Goal: Use online tool/utility: Use online tool/utility

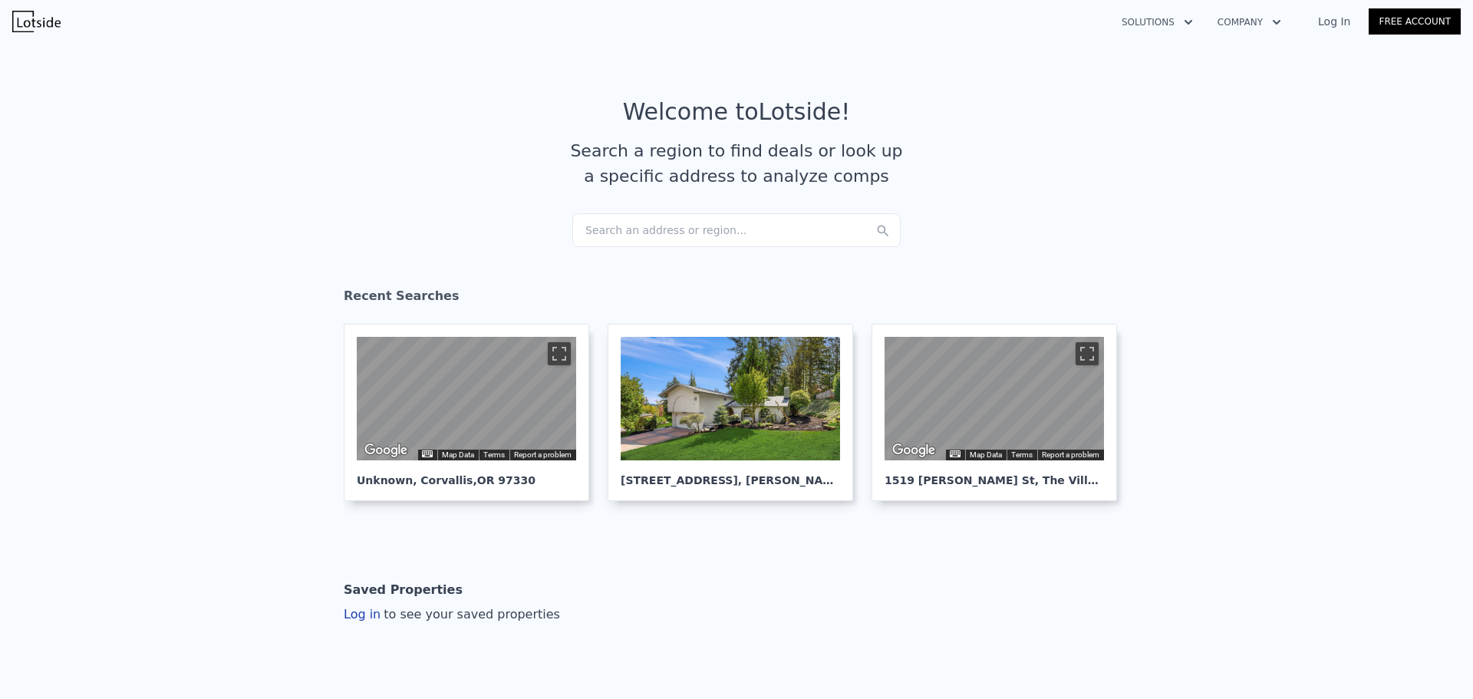
click at [617, 225] on div "Search an address or region..." at bounding box center [736, 230] width 328 height 34
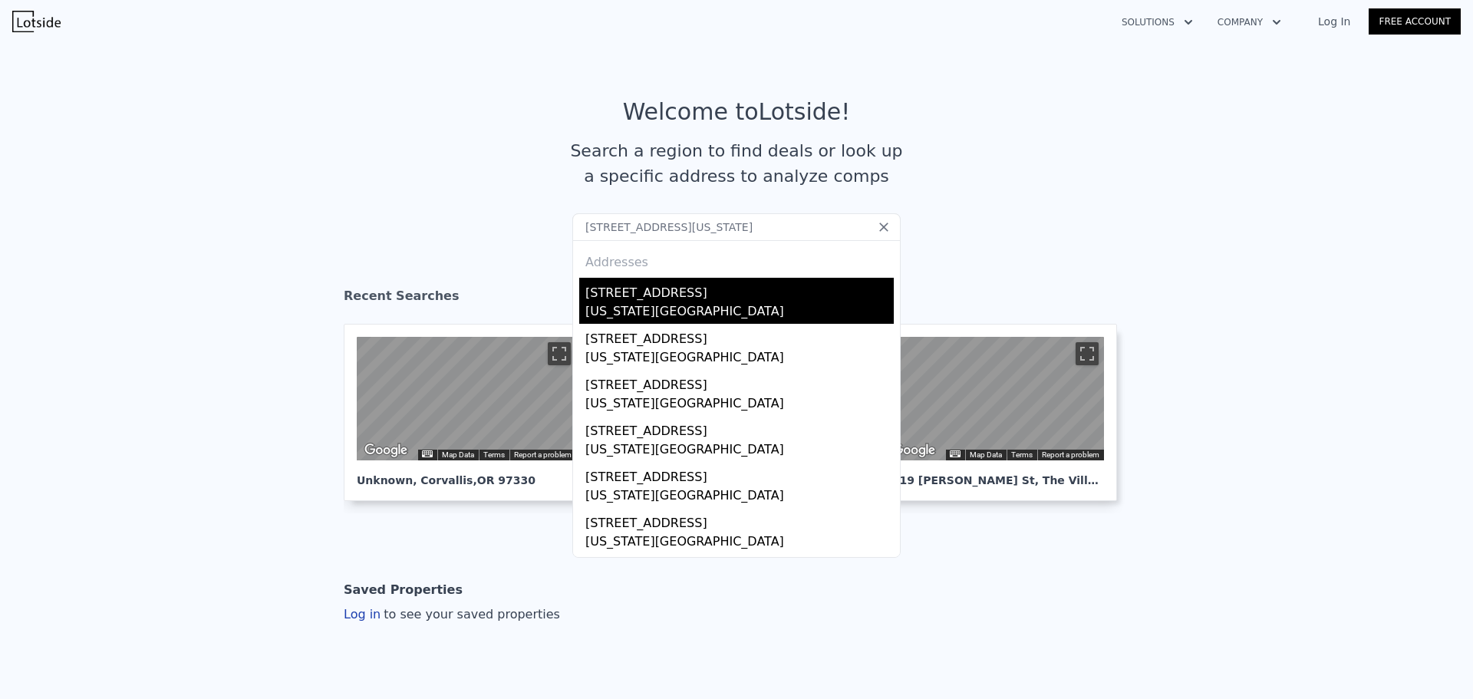
type input "[STREET_ADDRESS][US_STATE]"
click at [626, 305] on div "[US_STATE][GEOGRAPHIC_DATA]" at bounding box center [740, 312] width 308 height 21
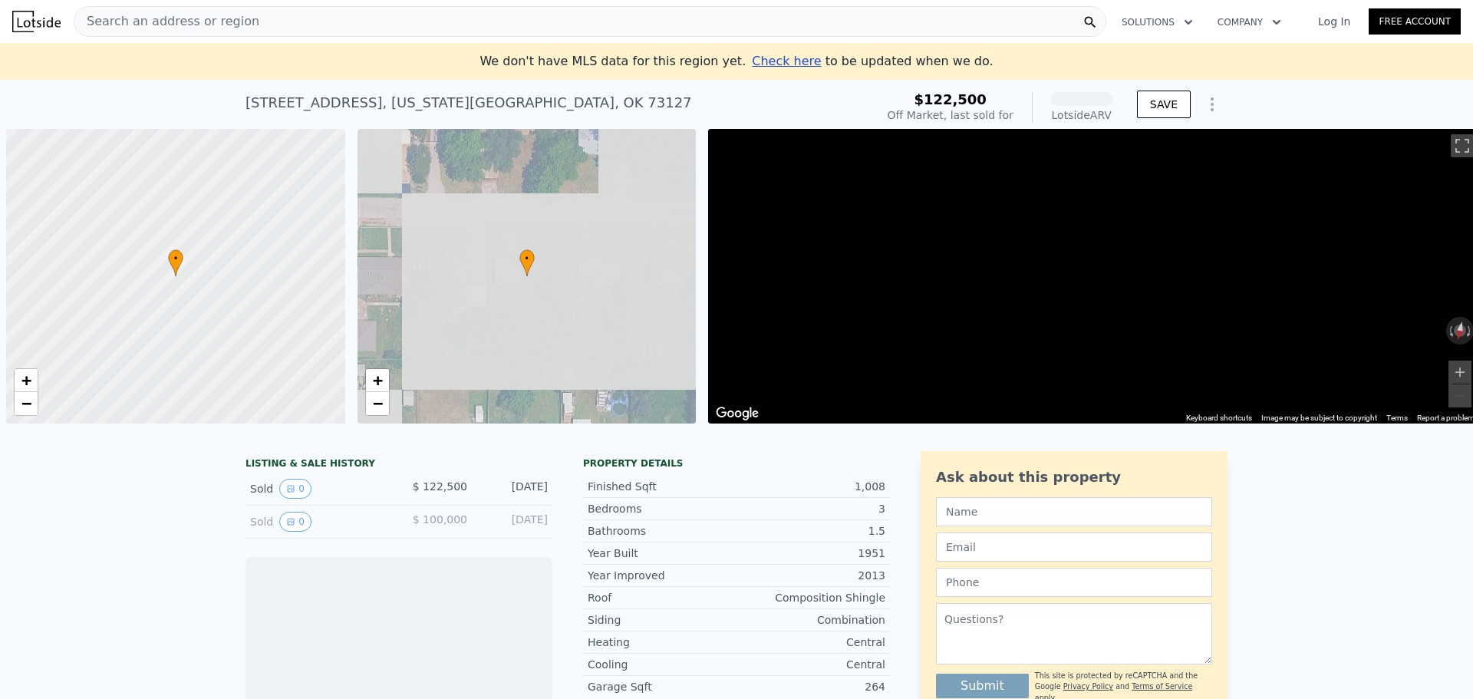
scroll to position [0, 6]
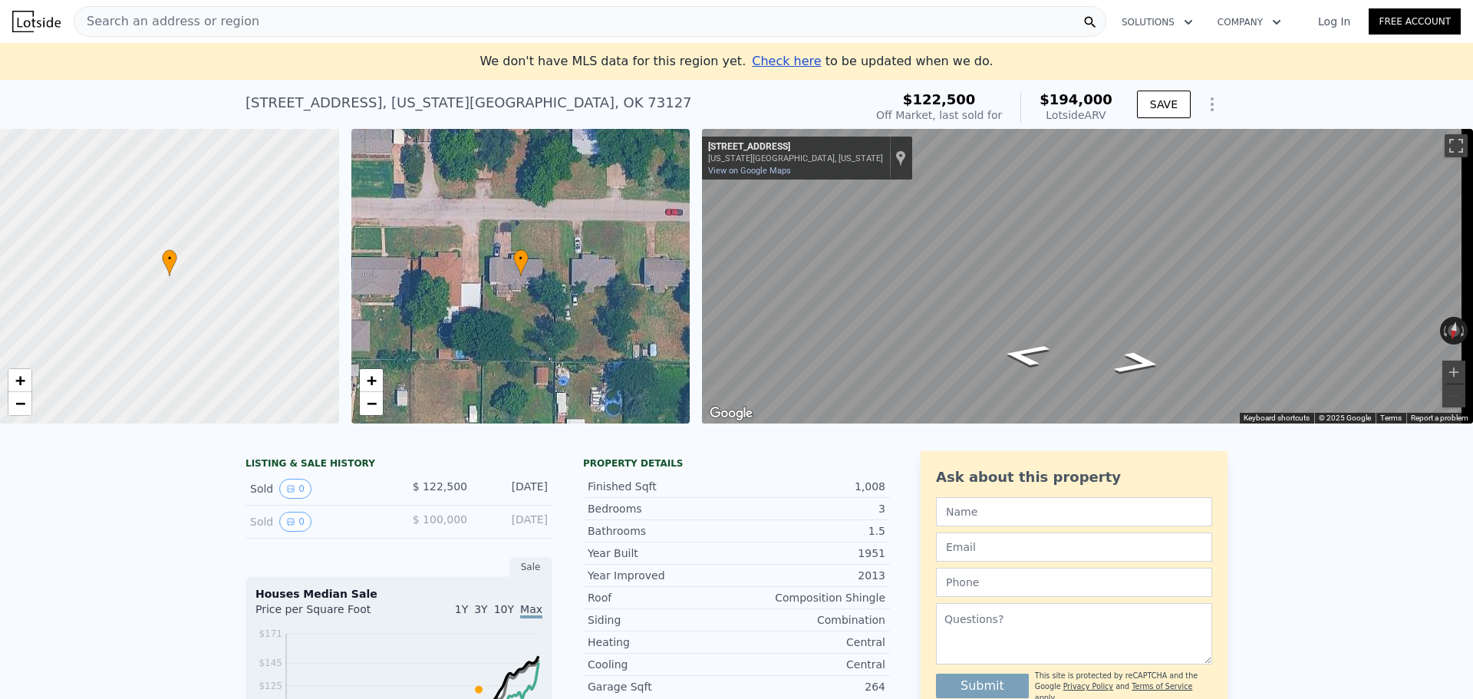
click at [193, 17] on span "Search an address or region" at bounding box center [166, 21] width 185 height 18
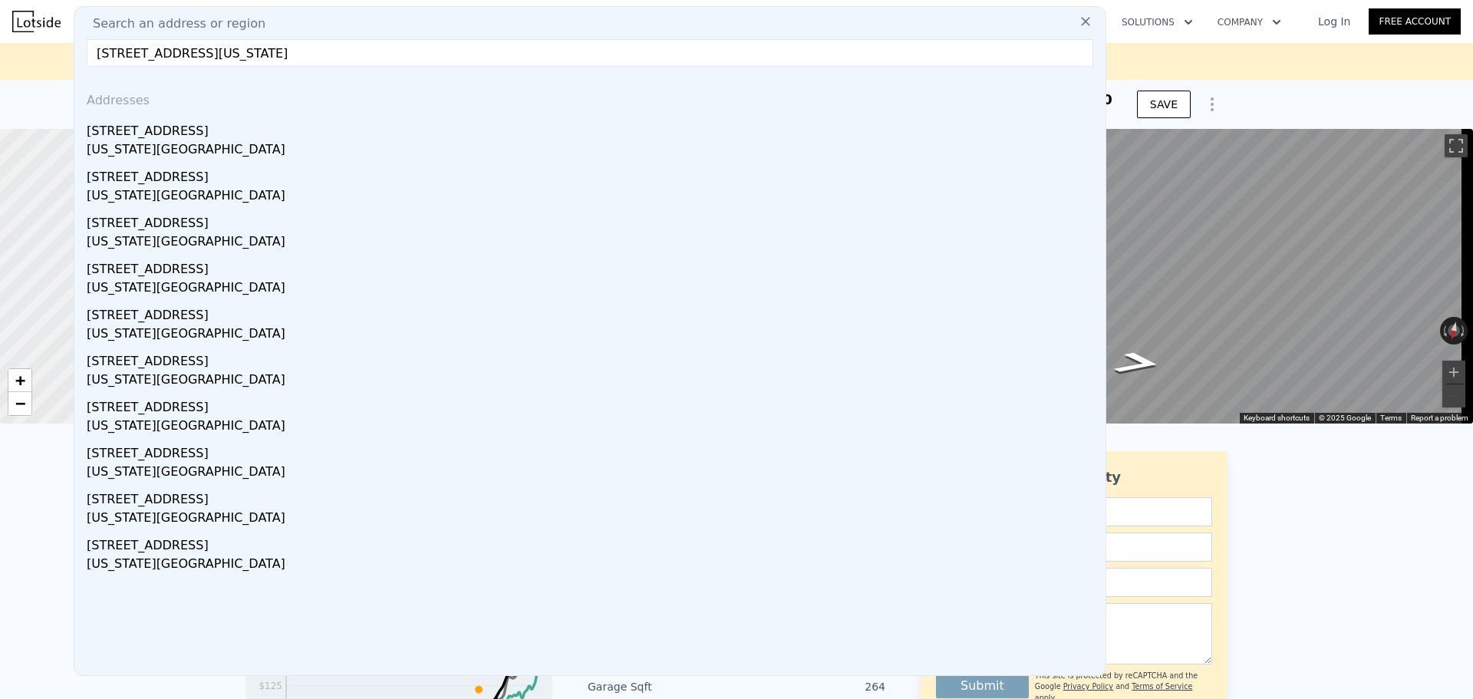
drag, startPoint x: 193, startPoint y: 56, endPoint x: 373, endPoint y: 73, distance: 180.4
click at [413, 66] on input "[STREET_ADDRESS][US_STATE]" at bounding box center [590, 53] width 1007 height 28
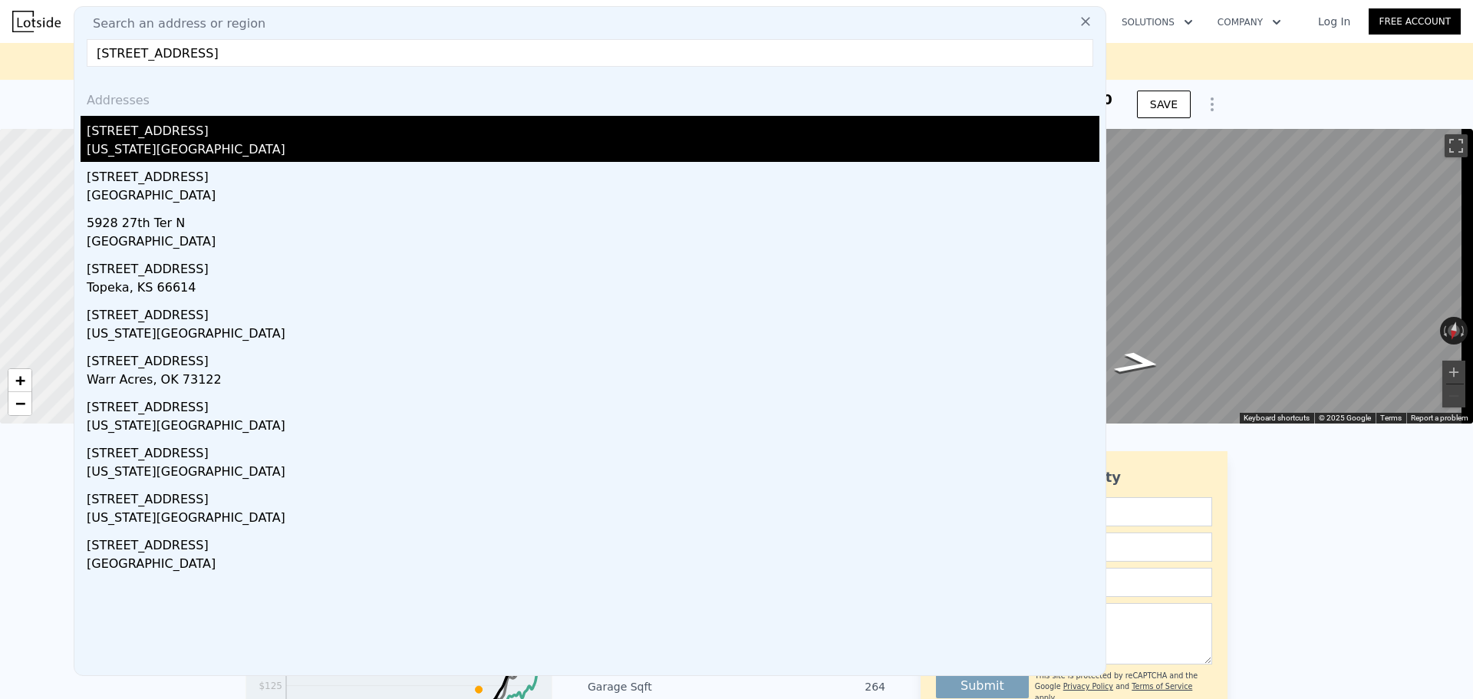
type input "[STREET_ADDRESS]"
click at [155, 150] on div "[US_STATE][GEOGRAPHIC_DATA]" at bounding box center [593, 150] width 1013 height 21
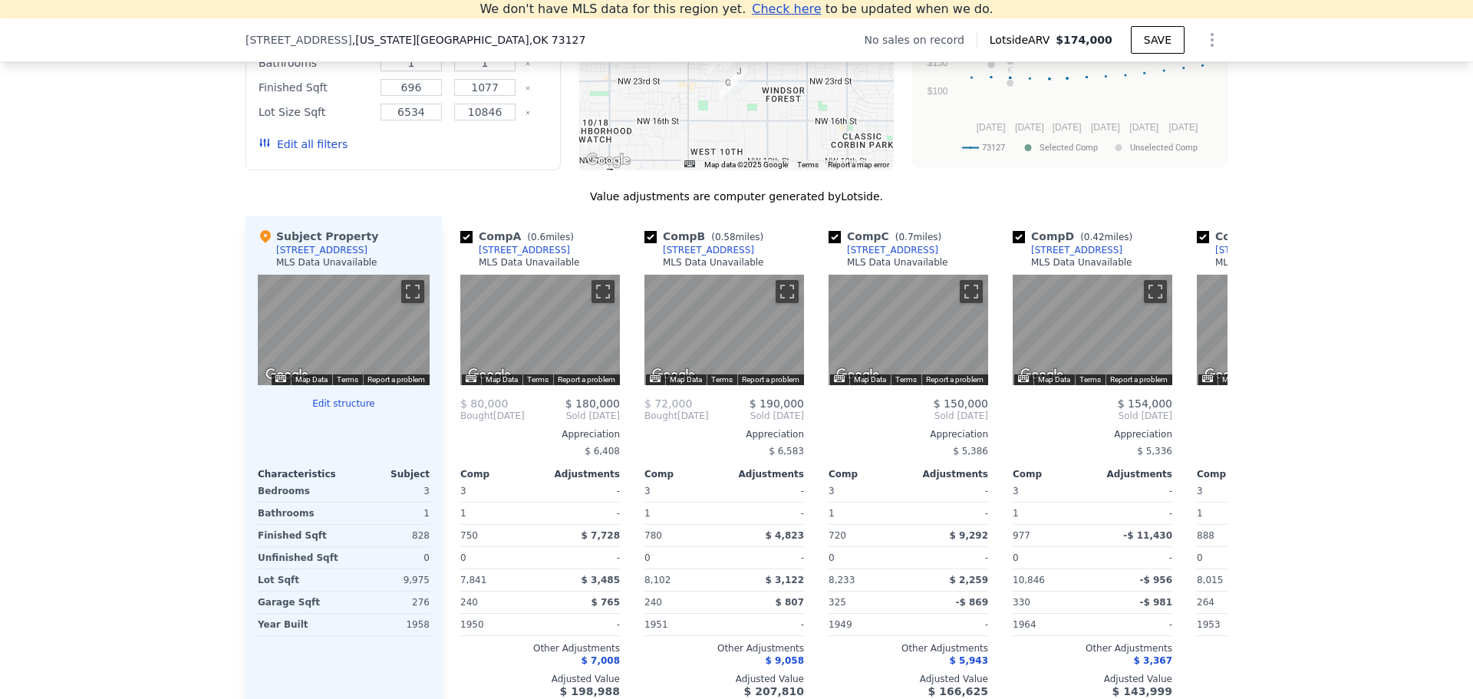
scroll to position [1440, 0]
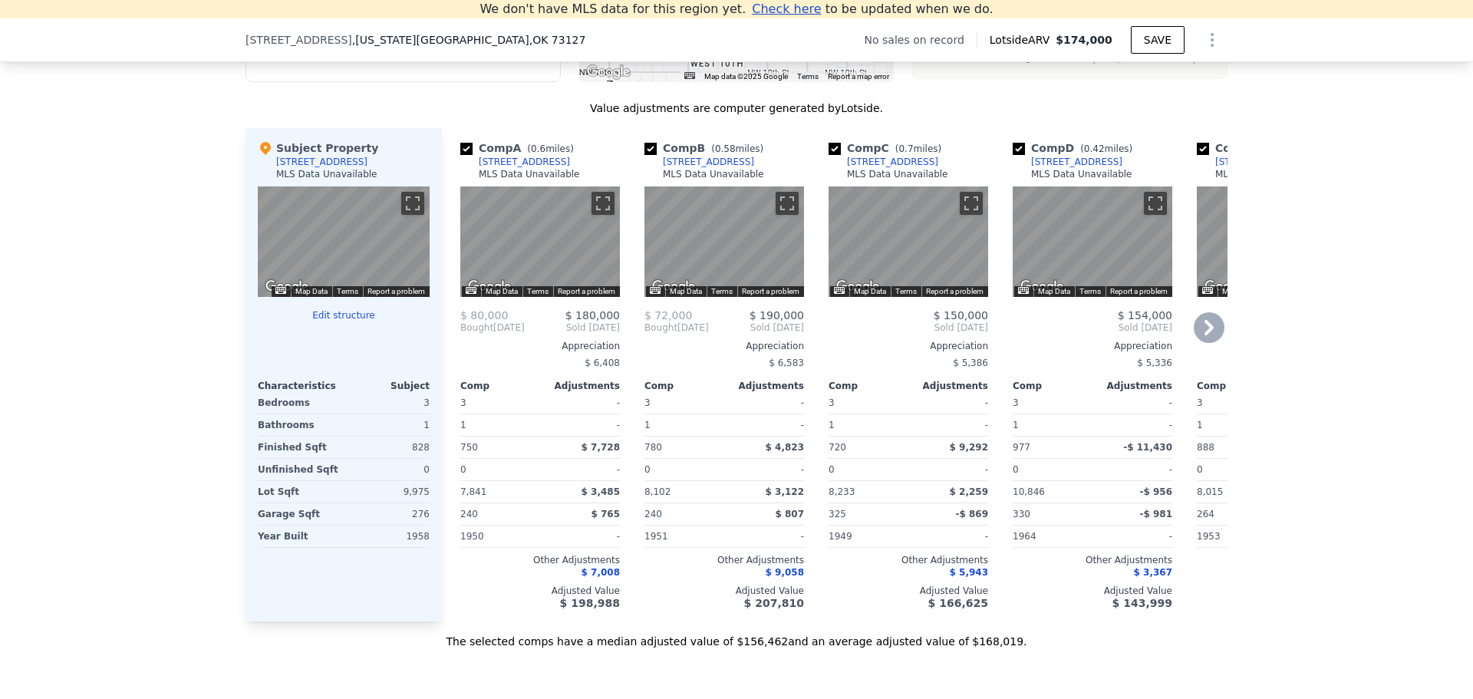
click at [1210, 335] on icon at bounding box center [1209, 327] width 31 height 31
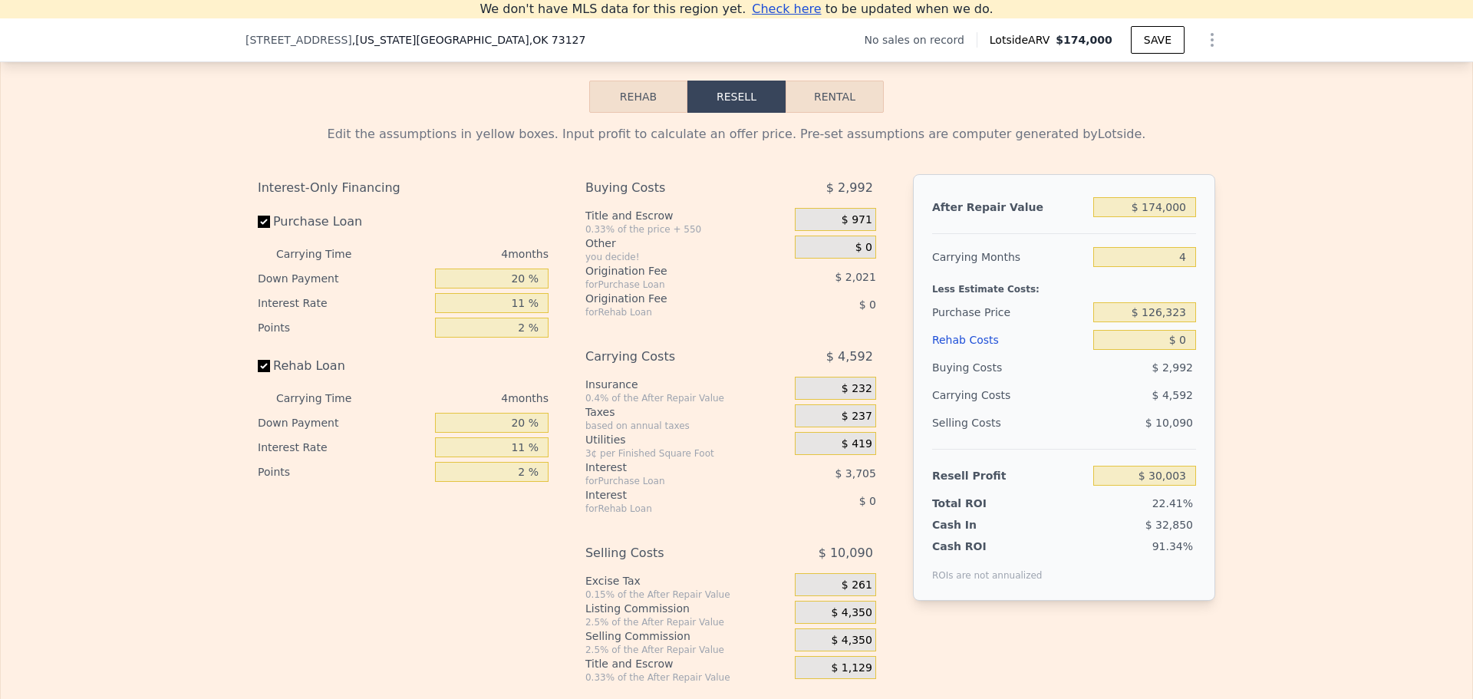
scroll to position [2131, 0]
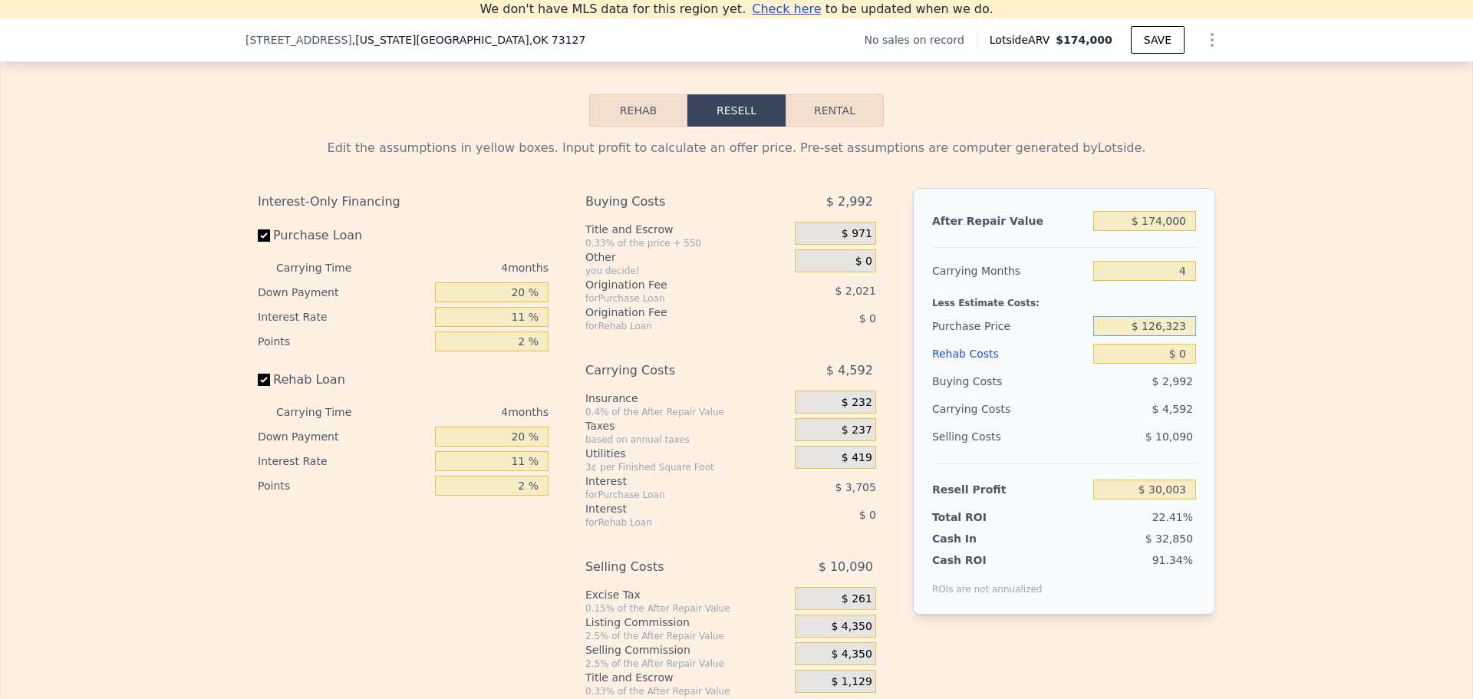
click at [1163, 336] on input "$ 126,323" at bounding box center [1145, 326] width 103 height 20
click at [1185, 364] on input "$ 0" at bounding box center [1145, 354] width 103 height 20
type input "$ 01"
type input "$ 30,002"
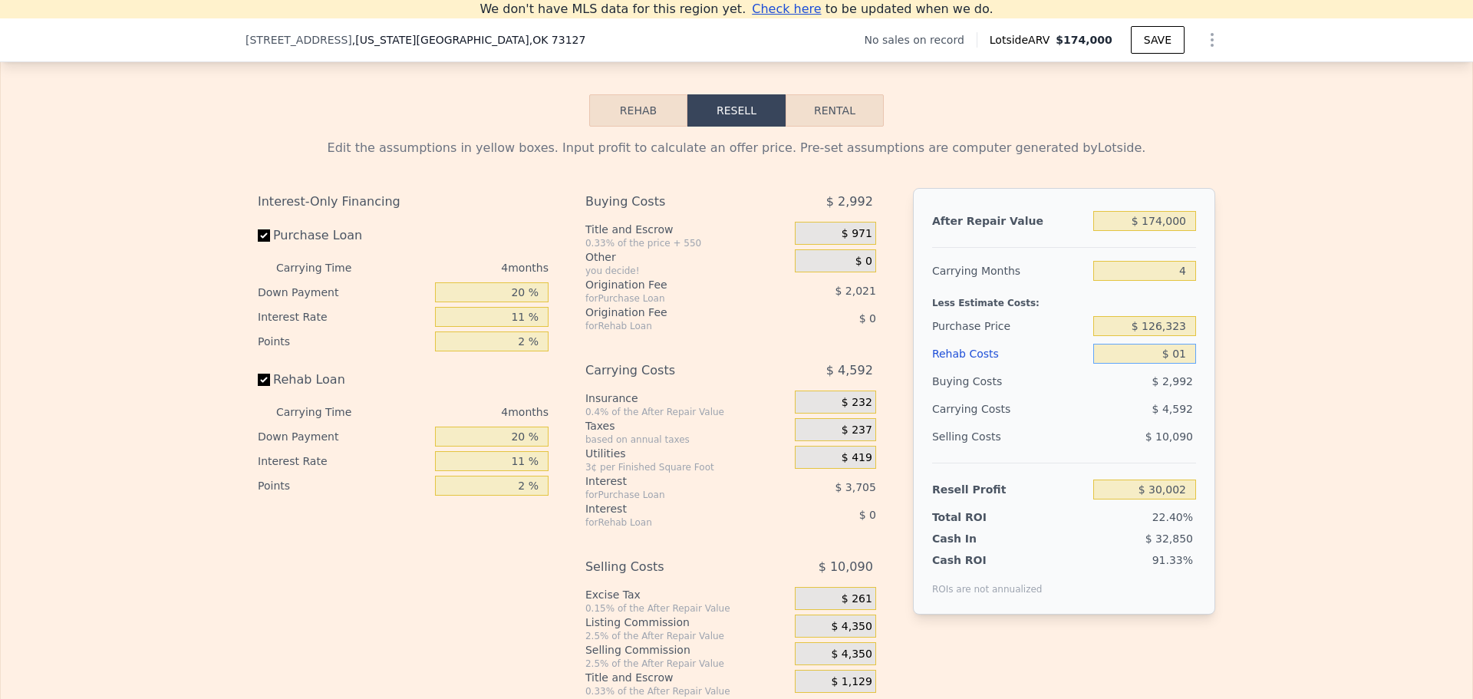
type input "$ 010"
type input "$ 29,993"
type input "$ 0100"
type input "$ 29,897"
type input "$ 01"
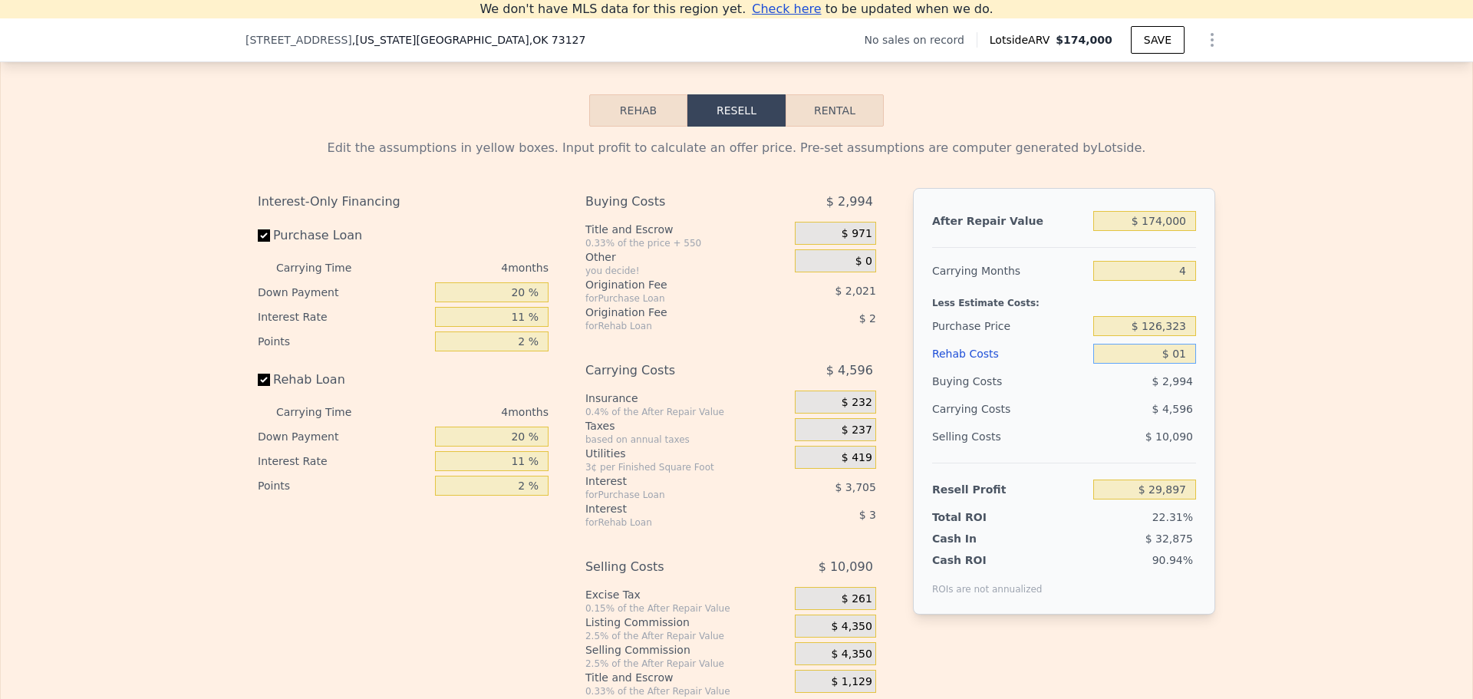
type input "$ 29,993"
type input "$ 0"
type input "$ 30,002"
type input "$ 30,003"
click at [1171, 364] on input "text" at bounding box center [1145, 354] width 103 height 20
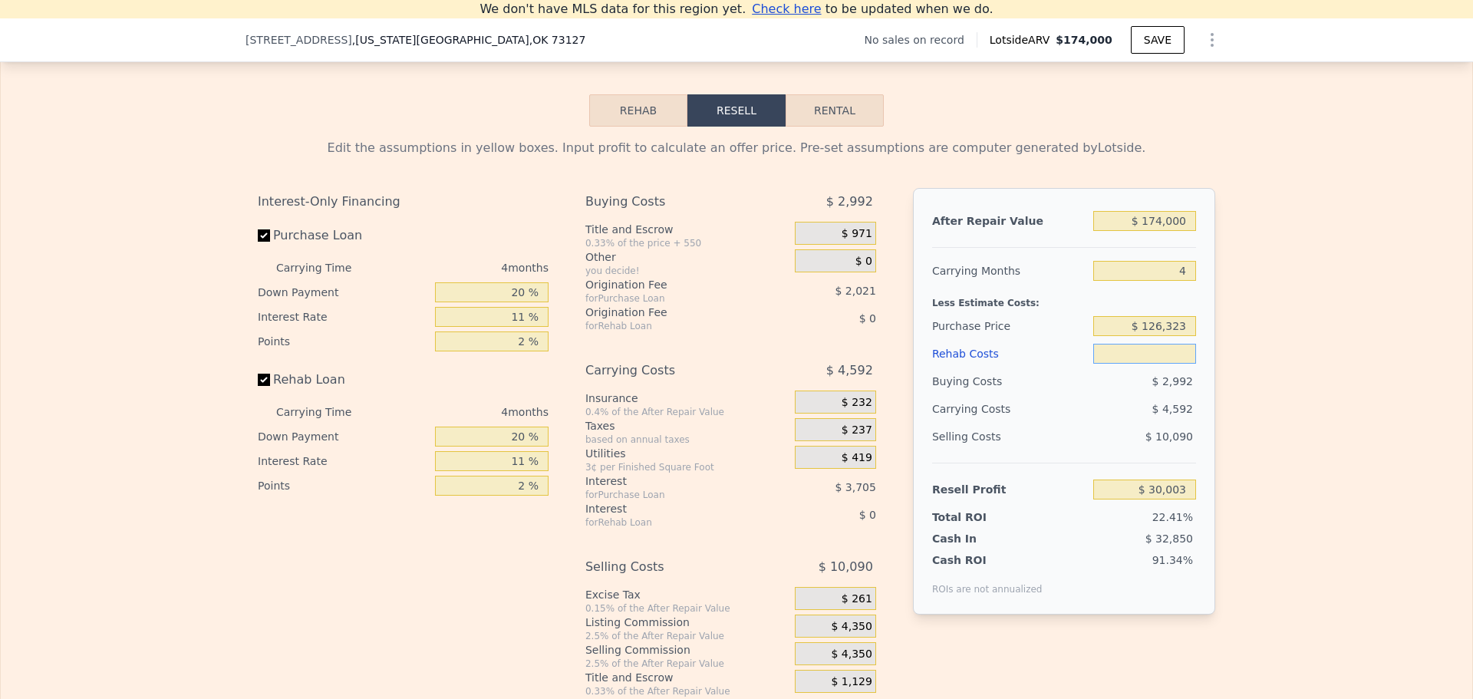
type input "$ 1"
type input "$ 30,002"
type input "$ 10"
type input "$ 29,993"
type input "$ 100"
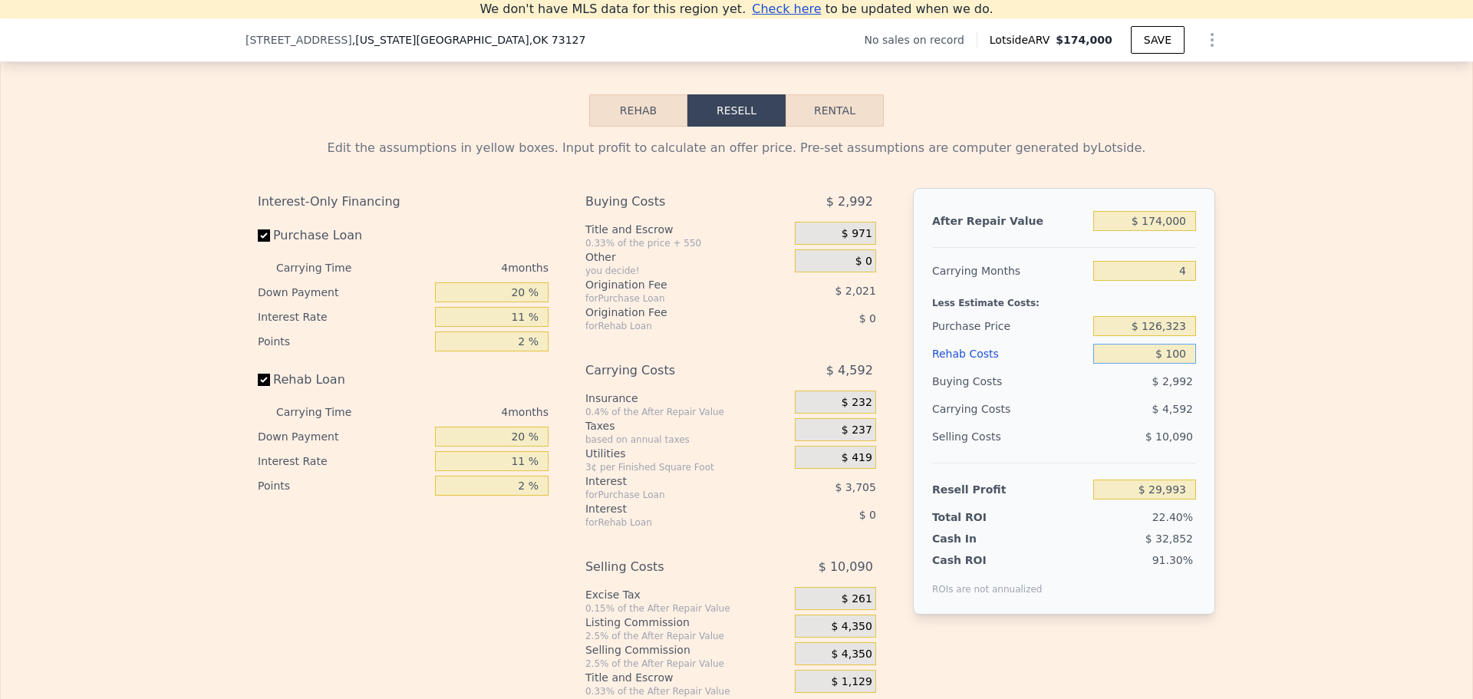
type input "$ 29,897"
type input "$ 1,000"
type input "$ 28,959"
type input "$ 10,000"
type input "$ 19,551"
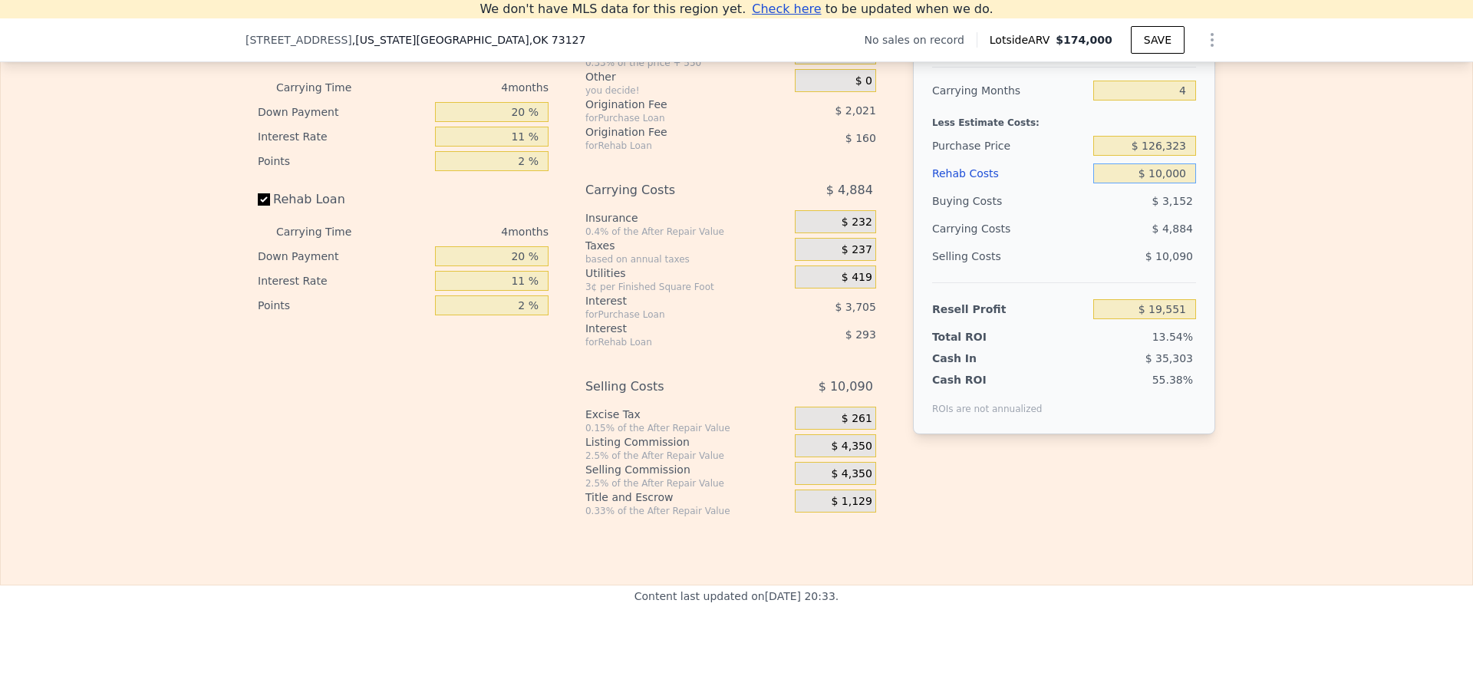
scroll to position [2285, 0]
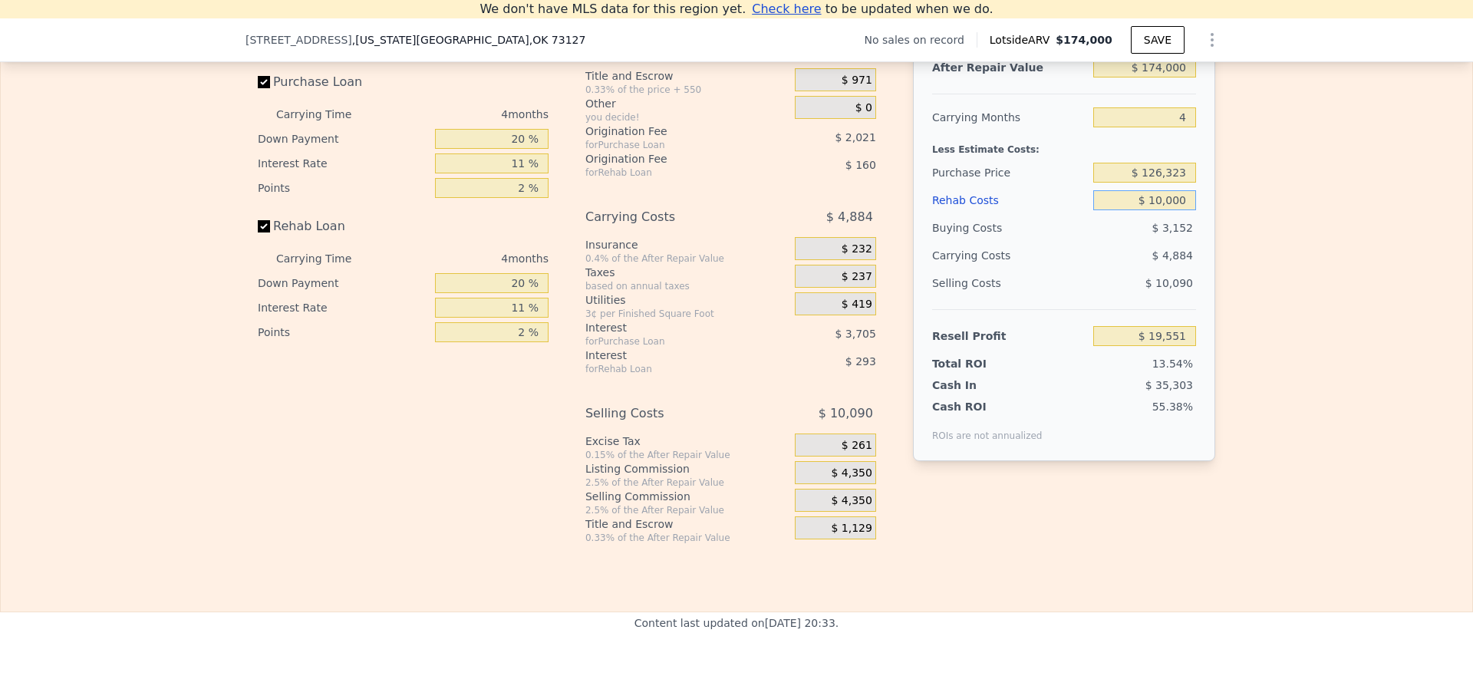
type input "$ 10,000"
click at [515, 149] on input "20 %" at bounding box center [492, 139] width 114 height 20
type input "10 %"
type input "$ 18,834"
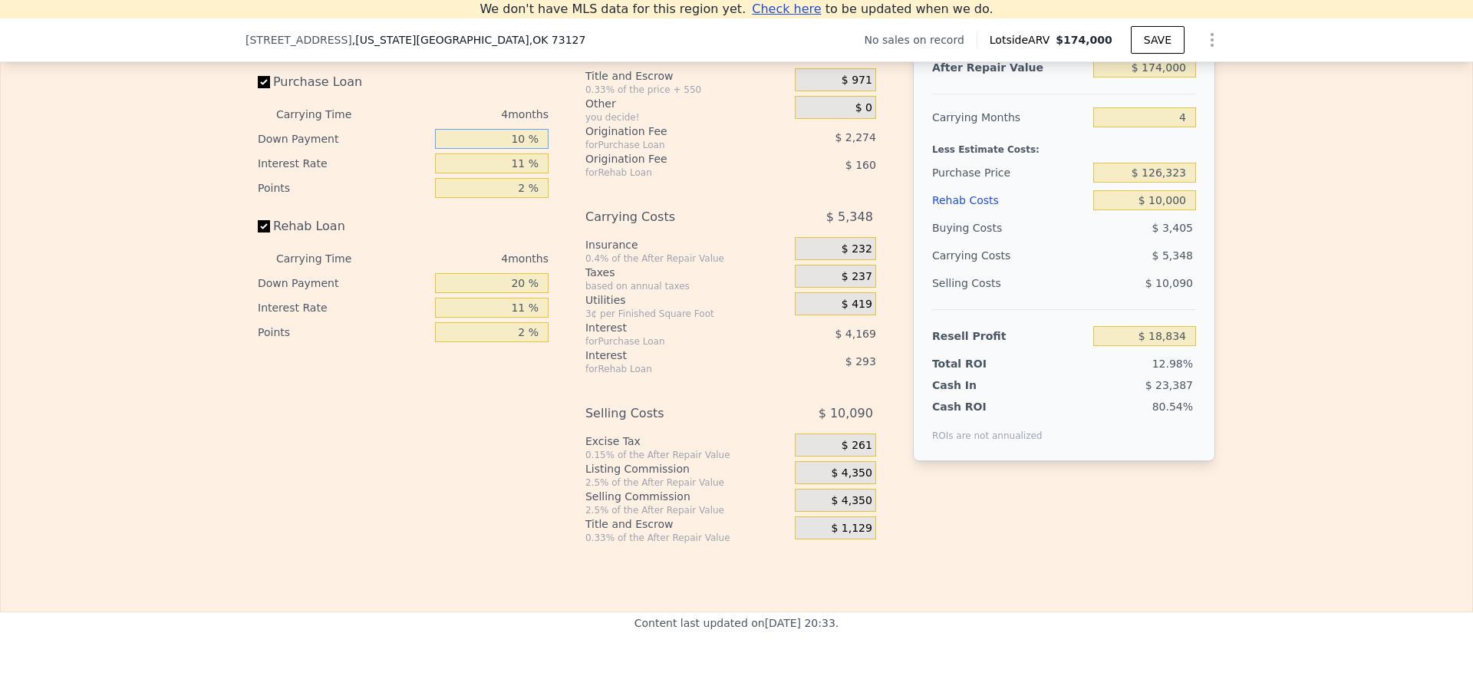
type input "10 %"
type input "$ 19,214"
type input "10 %"
type input "1 %"
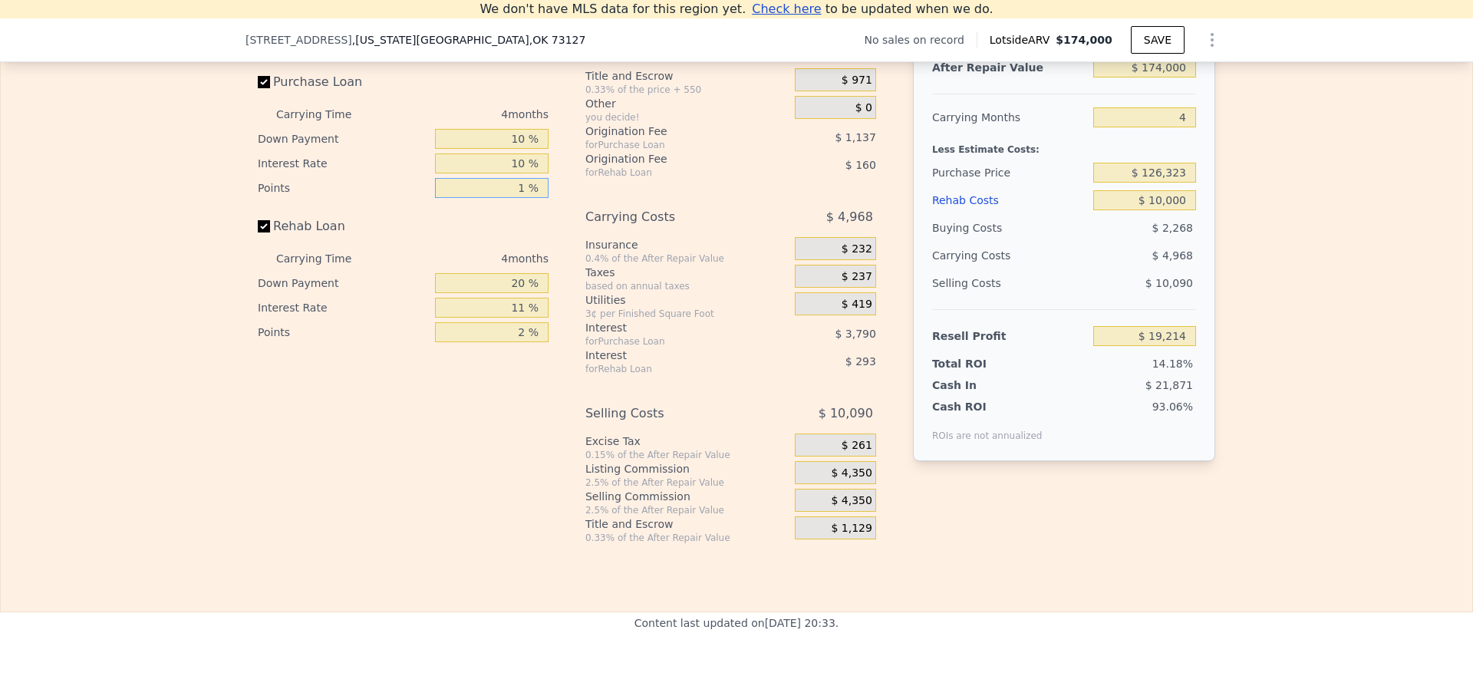
type input "$ 20,351"
type input "1 %"
type input "10 %"
type input "$ 20,291"
type input "10 %"
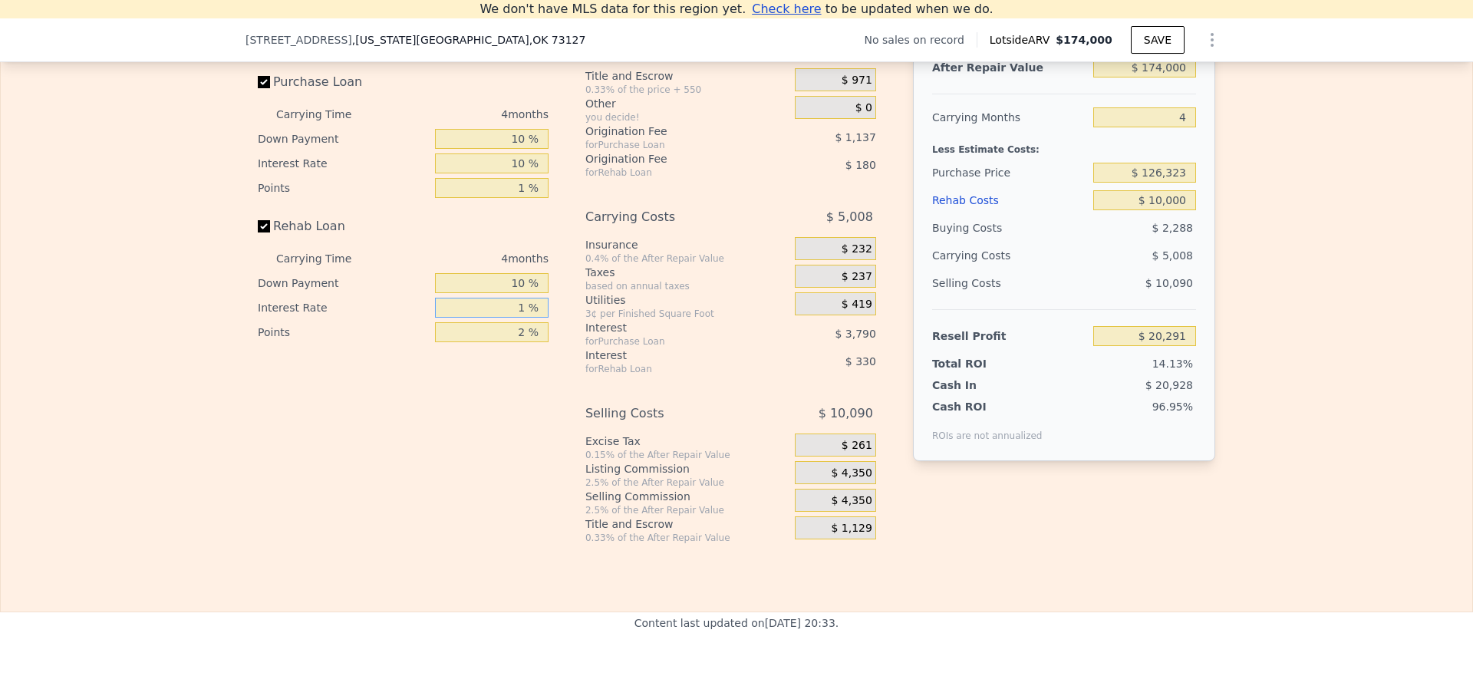
type input "10 %"
type input "$ 20,323"
type input "10 %"
type input "1 %"
type input "$ 20,413"
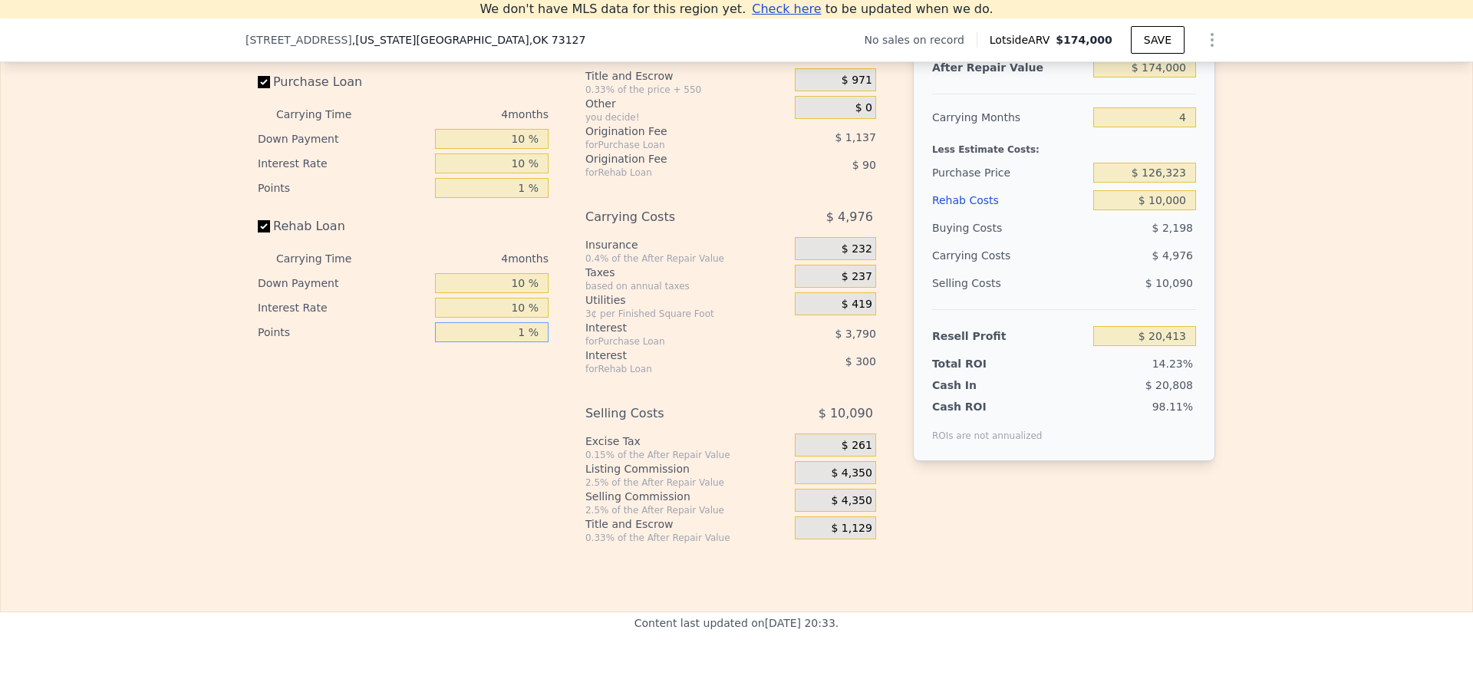
type input "1 %"
click at [843, 480] on span "$ 4,350" at bounding box center [851, 474] width 41 height 14
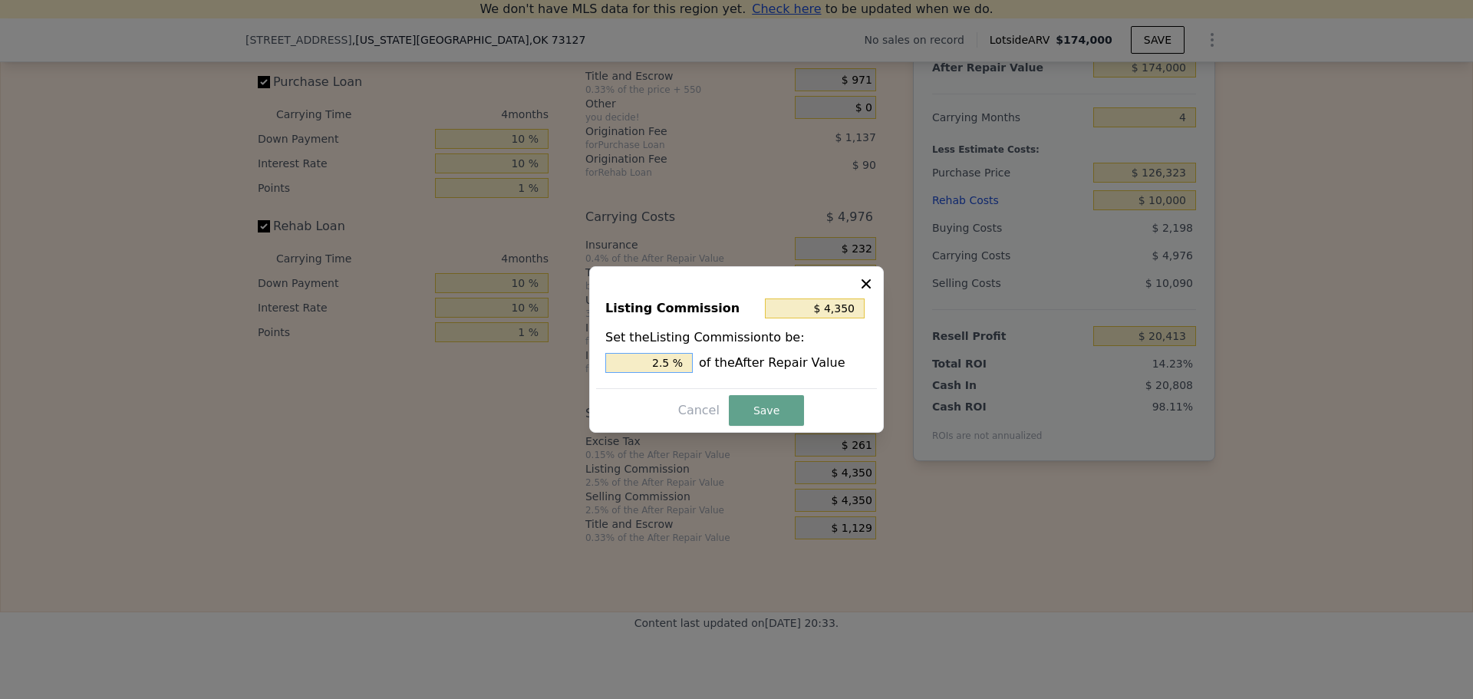
click at [670, 363] on input "2.5 %" at bounding box center [648, 363] width 87 height 20
type input "$ 3,480"
type input "2 %"
click at [758, 410] on button "Save" at bounding box center [766, 410] width 75 height 31
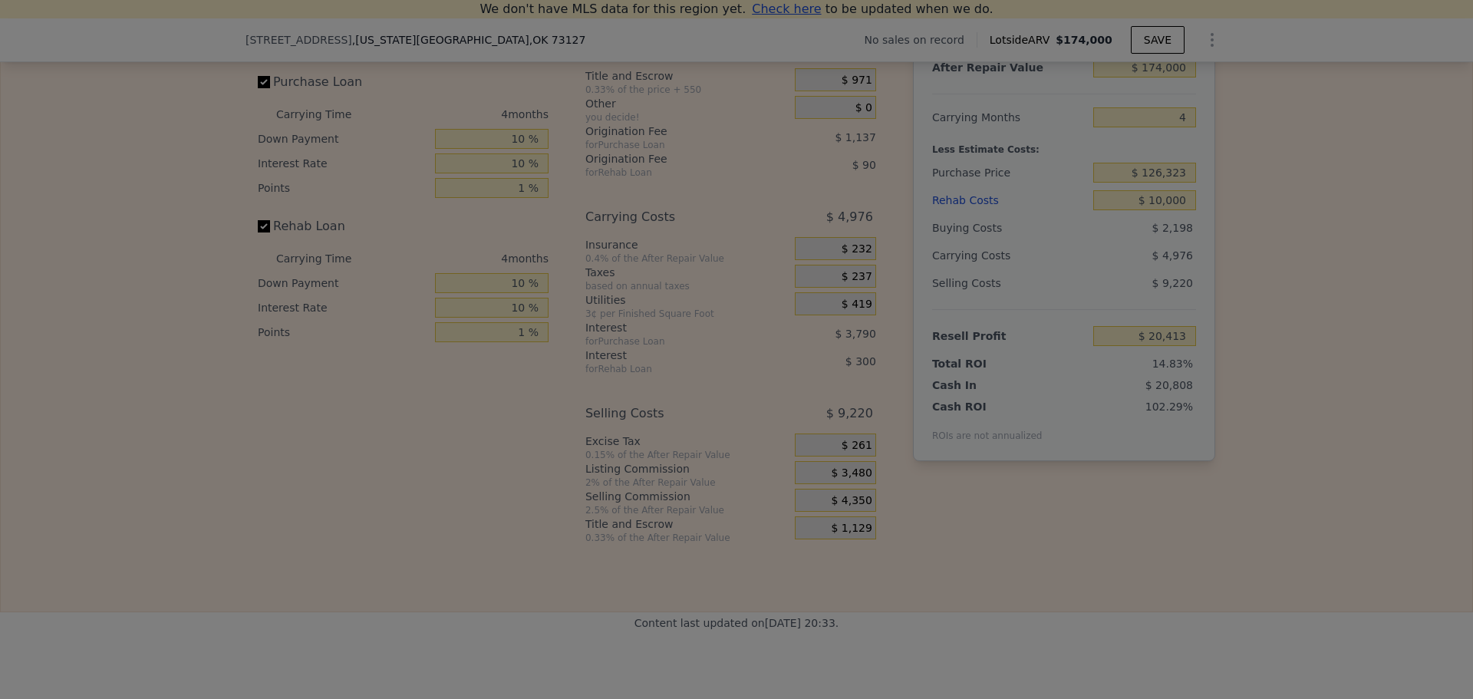
type input "$ 21,283"
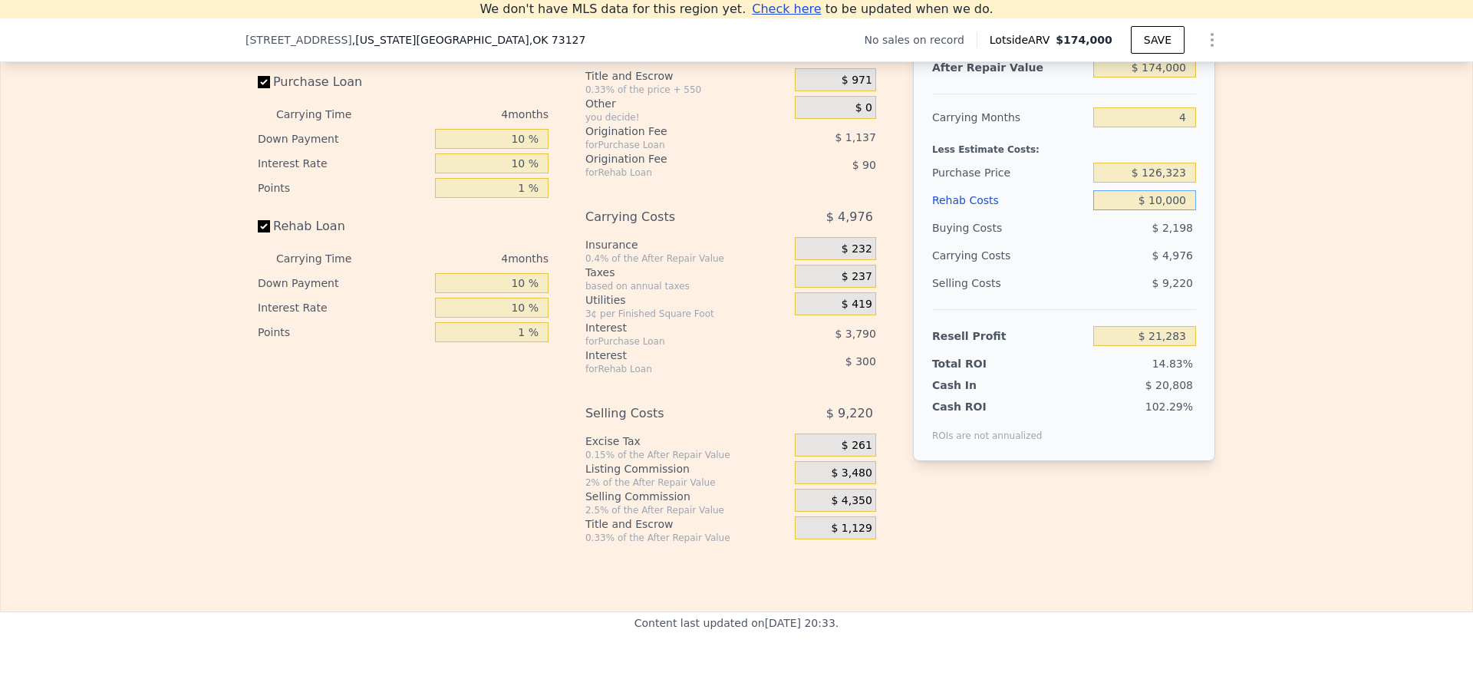
click at [1162, 210] on input "$ 10,000" at bounding box center [1145, 200] width 103 height 20
type input "$ 15,000"
type input "$ 16,086"
type input "$ 15,000"
click at [1260, 203] on div "Edit the assumptions in yellow boxes. Input profit to calculate an offer price.…" at bounding box center [737, 258] width 1472 height 571
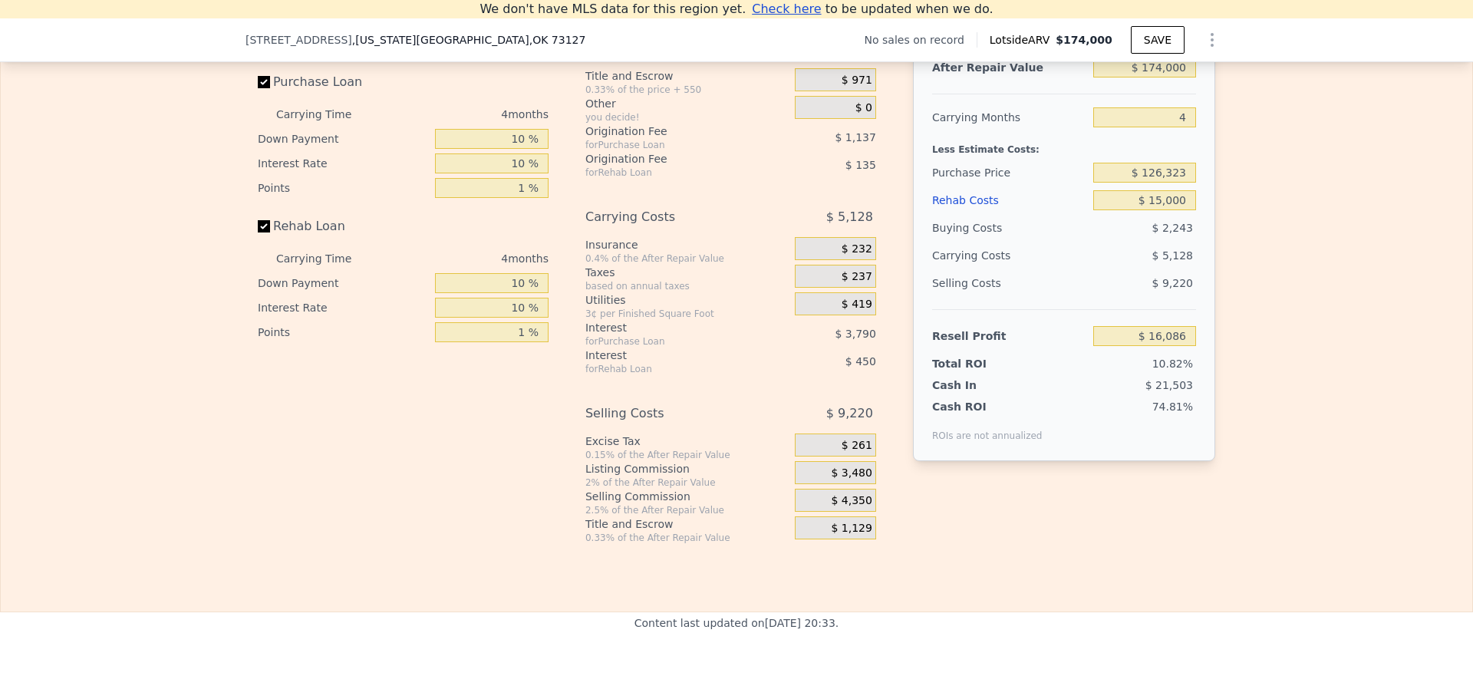
scroll to position [2208, 0]
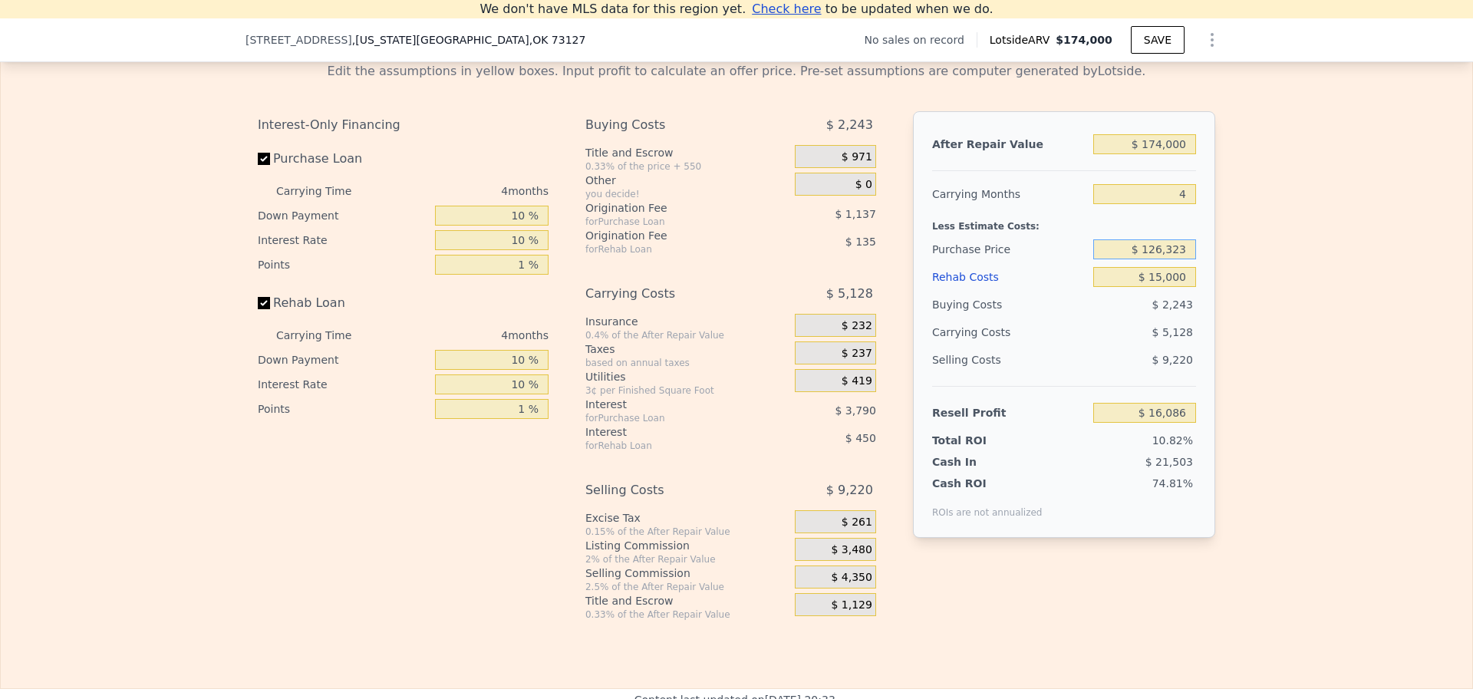
drag, startPoint x: 1150, startPoint y: 271, endPoint x: 1160, endPoint y: 270, distance: 10.8
click at [1160, 259] on input "$ 126,323" at bounding box center [1145, 249] width 103 height 20
drag, startPoint x: 1165, startPoint y: 271, endPoint x: 1182, endPoint y: 269, distance: 17.0
click at [1182, 259] on input "$ 155,323" at bounding box center [1145, 249] width 103 height 20
type input "$ 155,000"
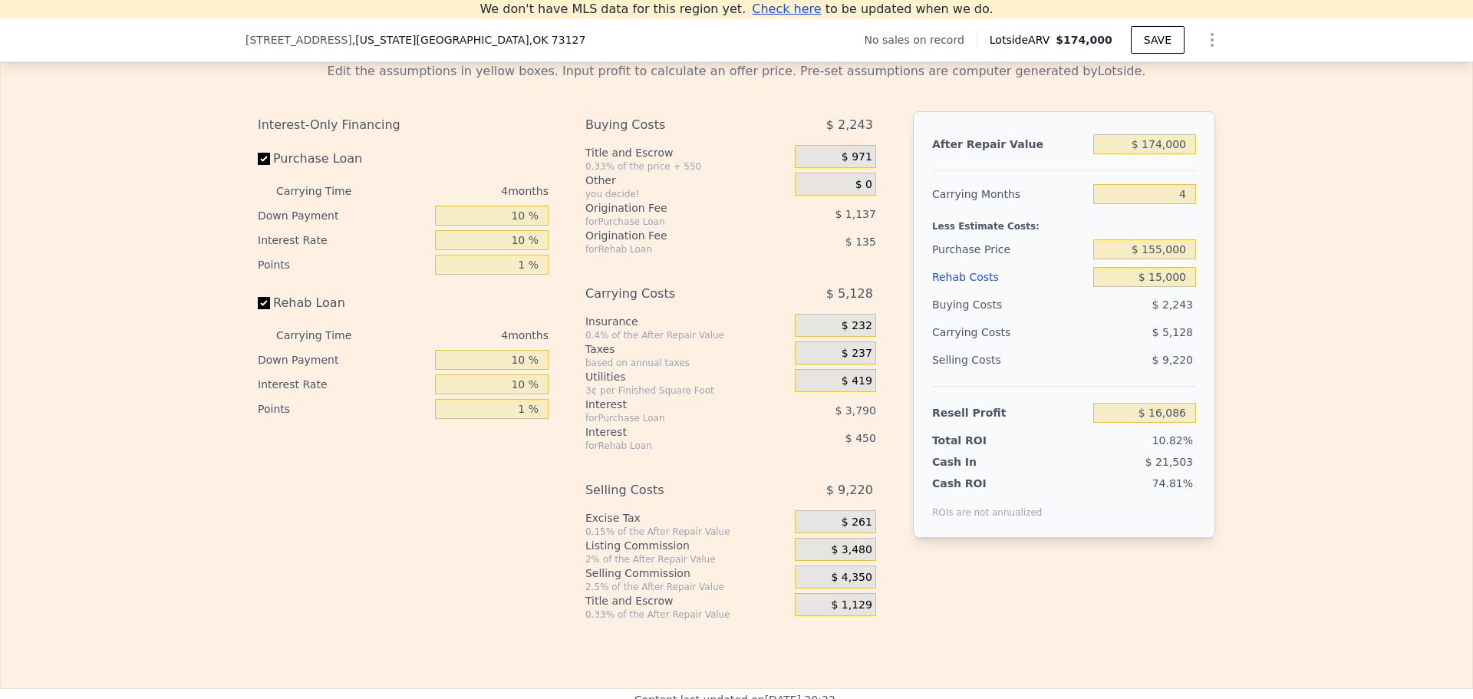
click at [1226, 258] on div "Edit the assumptions in yellow boxes. Input profit to calculate an offer price.…" at bounding box center [737, 335] width 1472 height 571
type input "-$ 13,808"
drag, startPoint x: 1150, startPoint y: 268, endPoint x: 1158, endPoint y: 269, distance: 7.7
click at [1158, 259] on input "$ 155,000" at bounding box center [1145, 249] width 103 height 20
type input "$ 135,000"
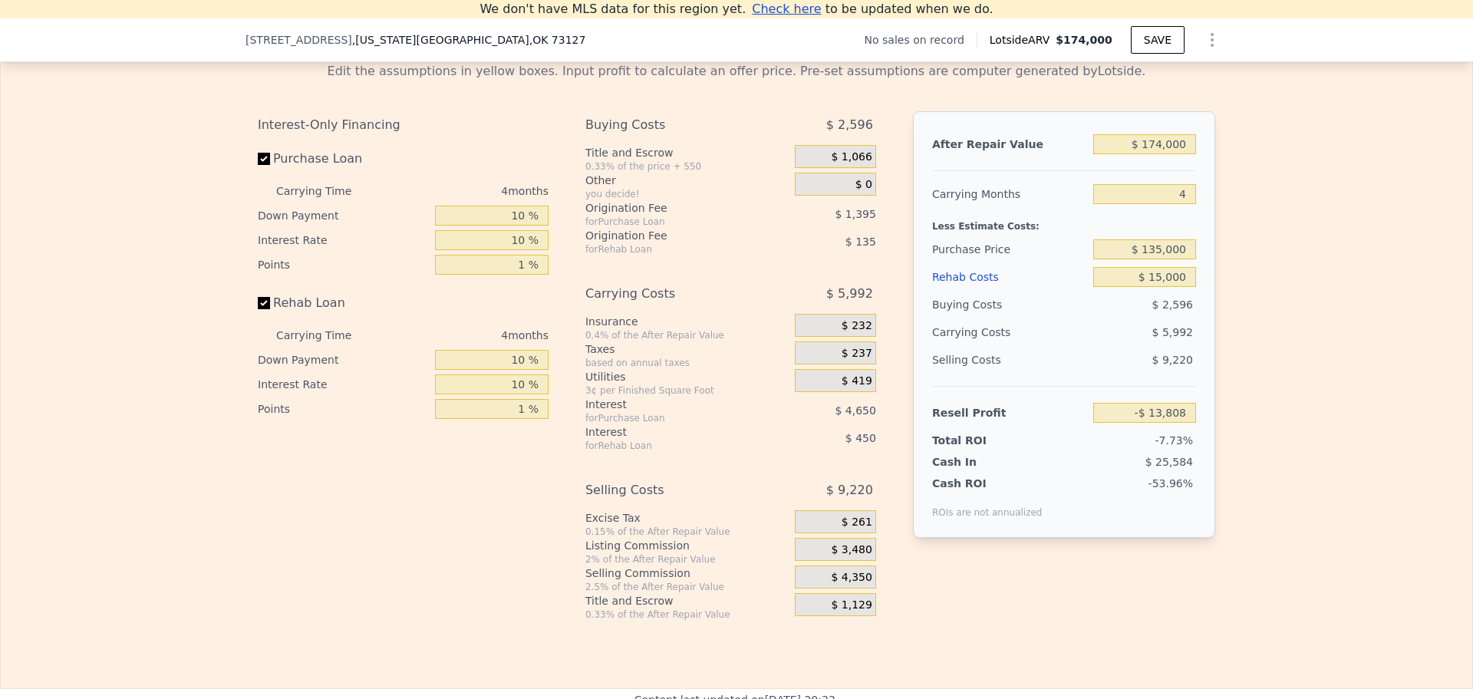
click at [1242, 265] on div "Edit the assumptions in yellow boxes. Input profit to calculate an offer price.…" at bounding box center [737, 335] width 1472 height 571
type input "$ 7,038"
click at [1157, 259] on input "$ 135,000" at bounding box center [1145, 249] width 103 height 20
click at [1161, 259] on input "$ 125,000" at bounding box center [1145, 249] width 103 height 20
type input "$ 120,000"
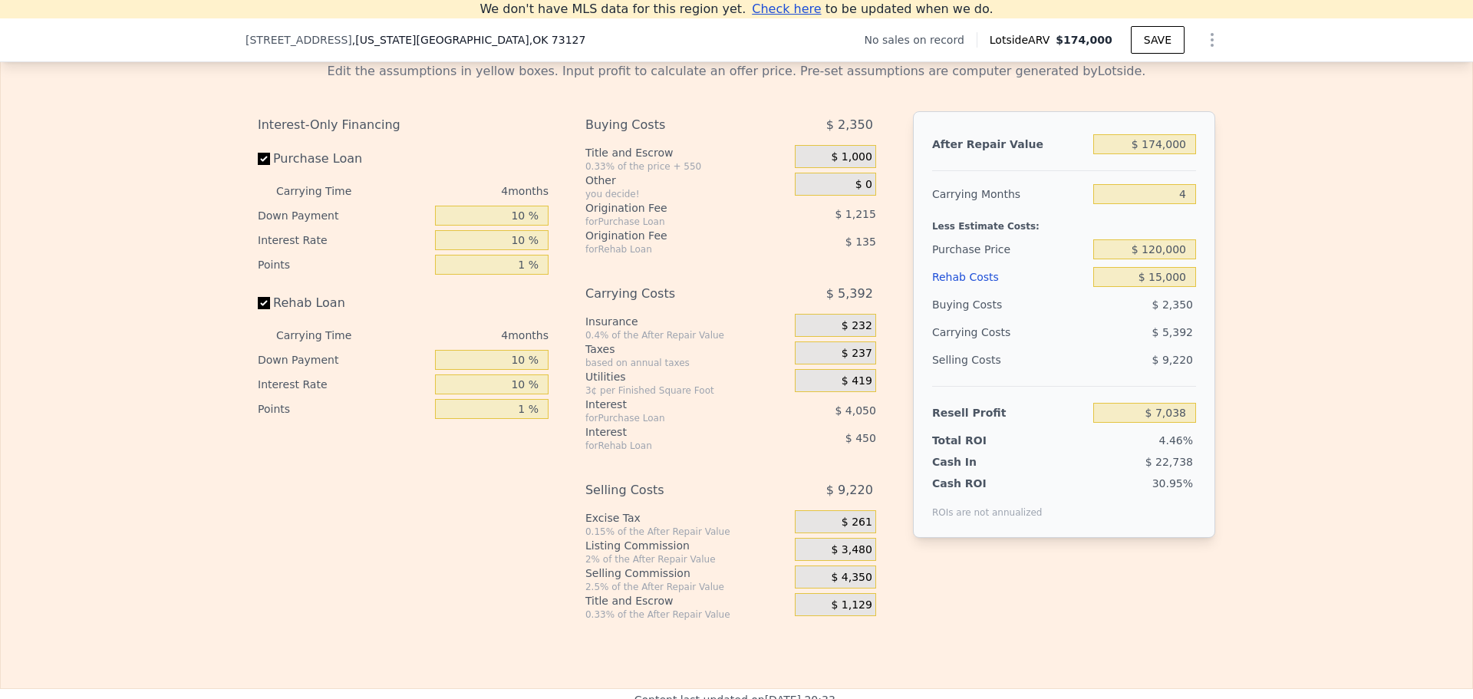
click at [1254, 283] on div "Edit the assumptions in yellow boxes. Input profit to calculate an offer price.…" at bounding box center [737, 335] width 1472 height 571
type input "$ 22,675"
drag, startPoint x: 1186, startPoint y: 216, endPoint x: 1170, endPoint y: 214, distance: 16.3
click at [1170, 204] on input "4" at bounding box center [1145, 194] width 103 height 20
type input "3"
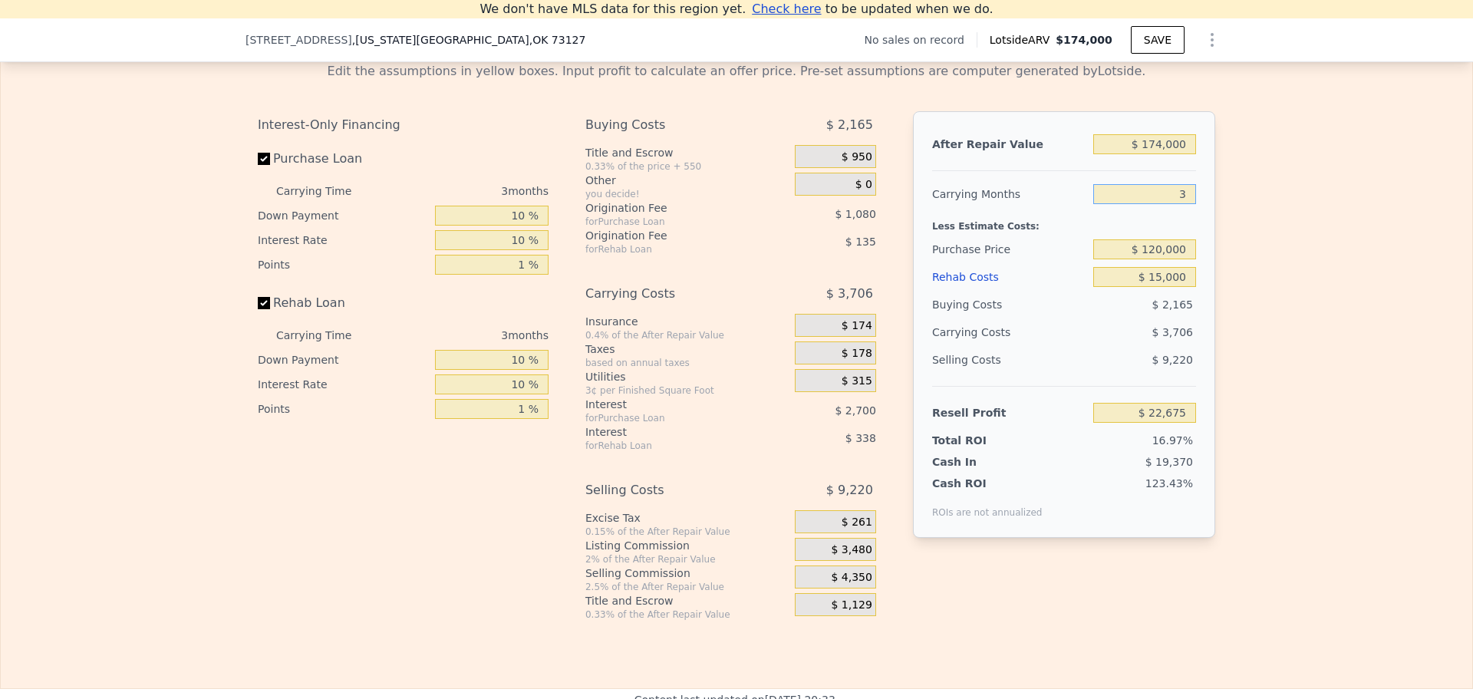
type input "$ 23,909"
type input "3"
click at [1246, 270] on div "Edit the assumptions in yellow boxes. Input profit to calculate an offer price.…" at bounding box center [737, 335] width 1472 height 571
click at [1153, 259] on input "$ 120,000" at bounding box center [1145, 249] width 103 height 20
type input "$ 130,000"
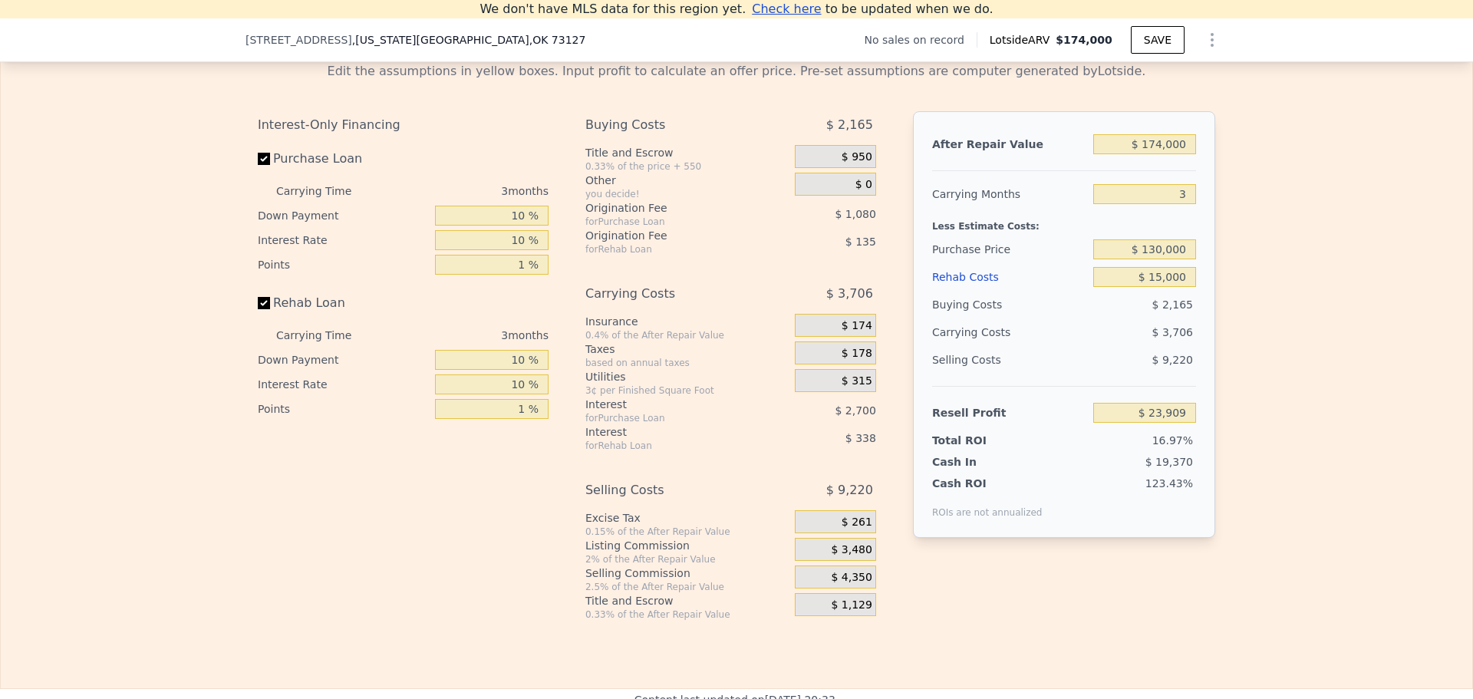
click at [1216, 267] on div "Edit the assumptions in yellow boxes. Input profit to calculate an offer price.…" at bounding box center [737, 335] width 982 height 571
type input "$ 13,561"
click at [1156, 259] on input "$ 130,000" at bounding box center [1145, 249] width 103 height 20
type input "$ 120,000"
click at [1232, 269] on div "Edit the assumptions in yellow boxes. Input profit to calculate an offer price.…" at bounding box center [737, 335] width 1472 height 571
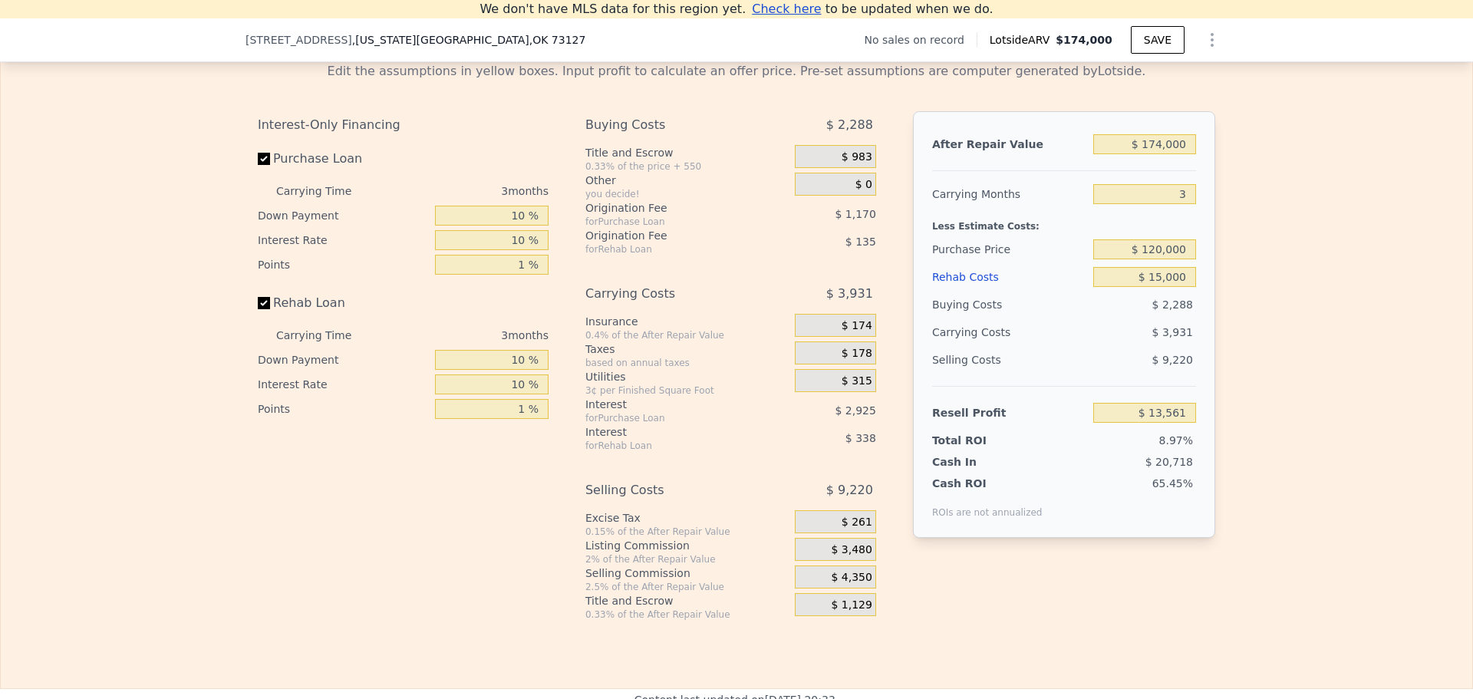
type input "$ 23,909"
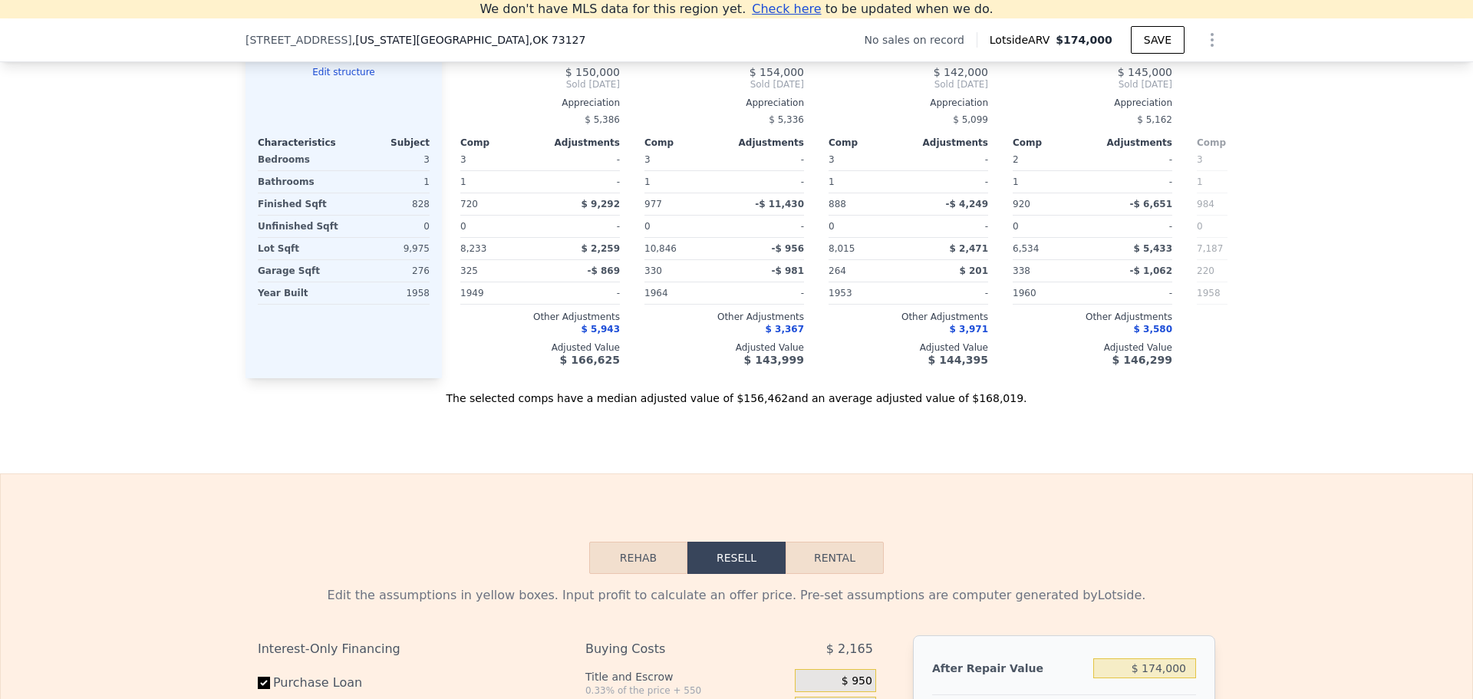
scroll to position [1440, 0]
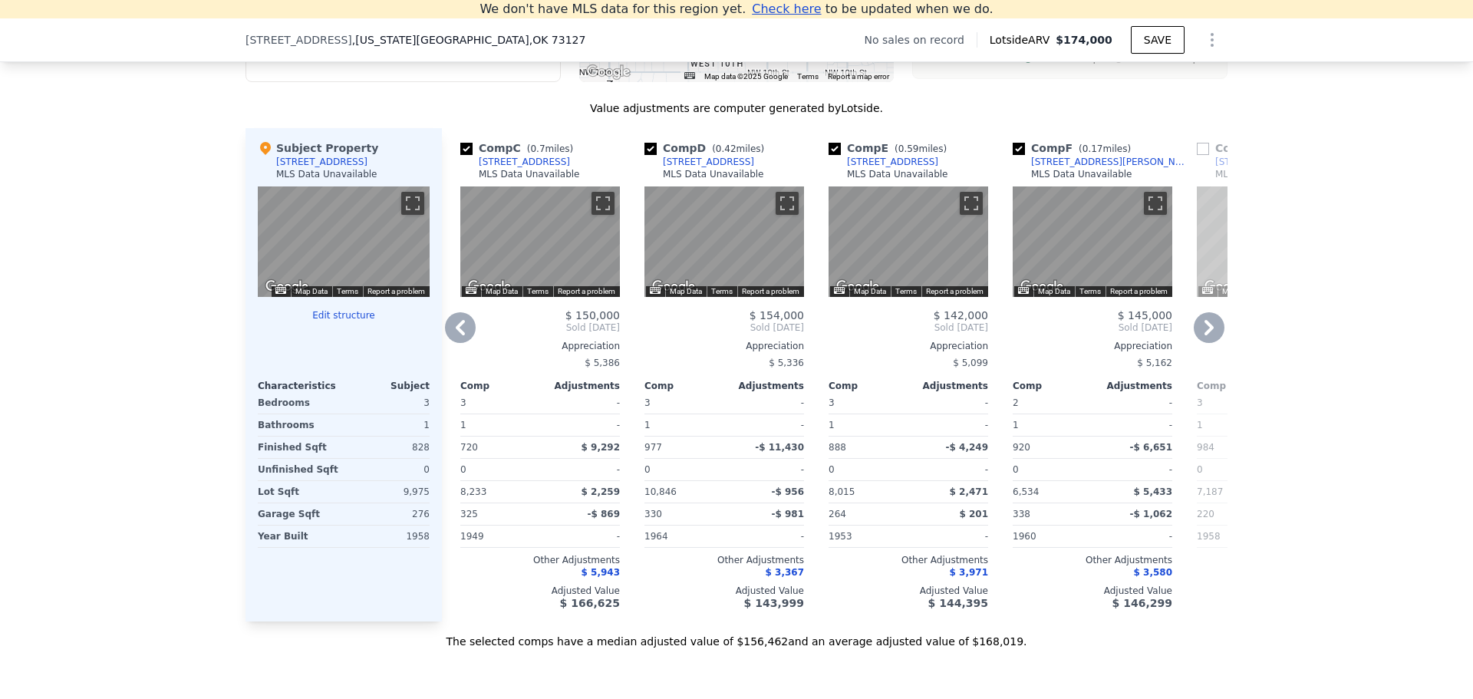
click at [456, 335] on icon at bounding box center [460, 327] width 9 height 15
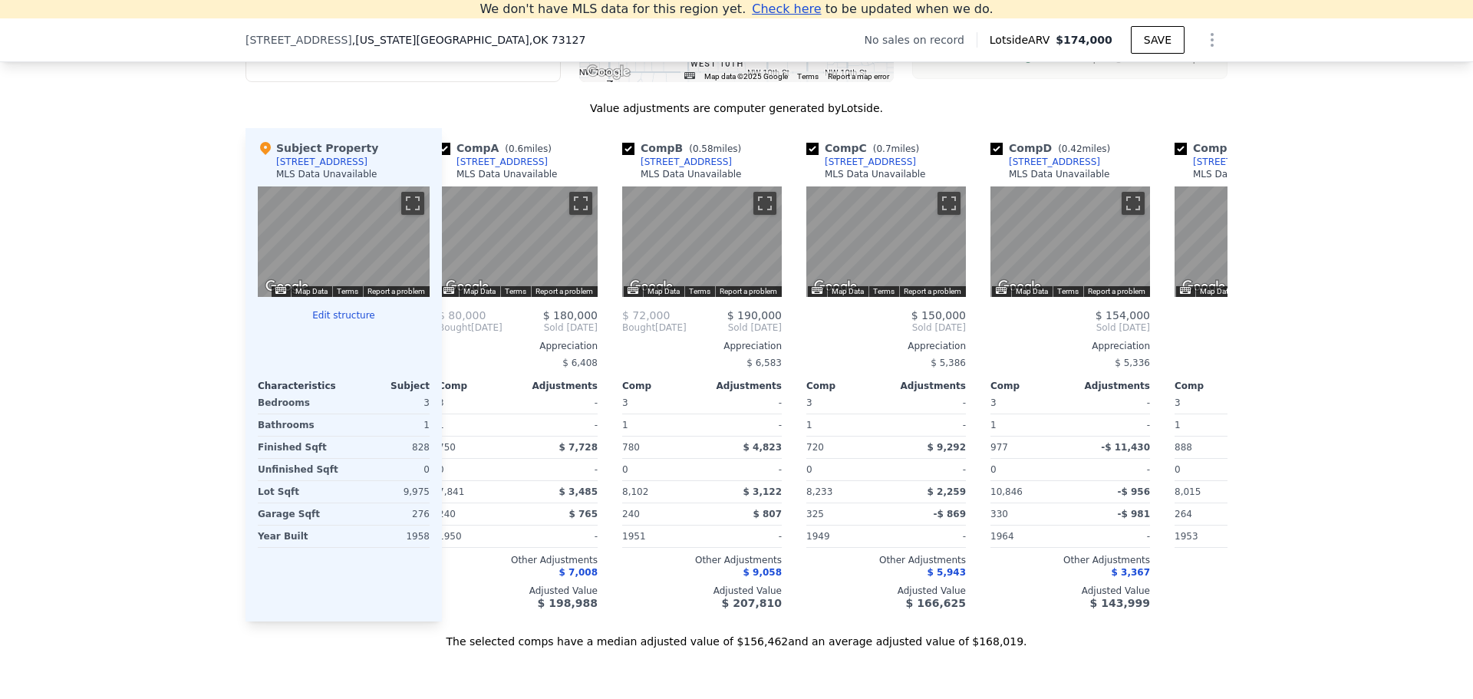
scroll to position [0, 0]
